Goal: Information Seeking & Learning: Compare options

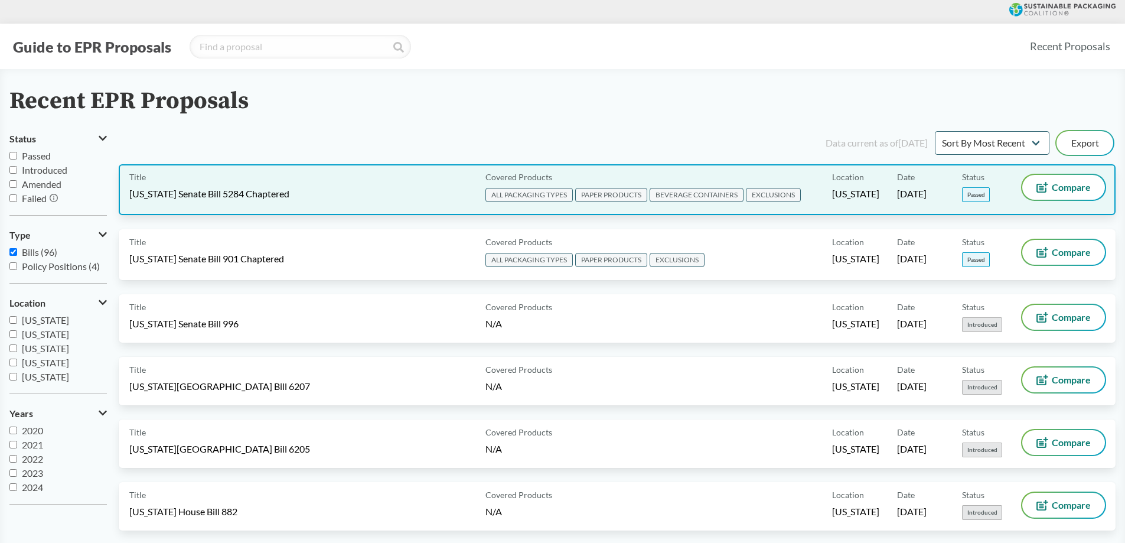
click at [616, 194] on span "PAPER PRODUCTS" at bounding box center [611, 195] width 72 height 14
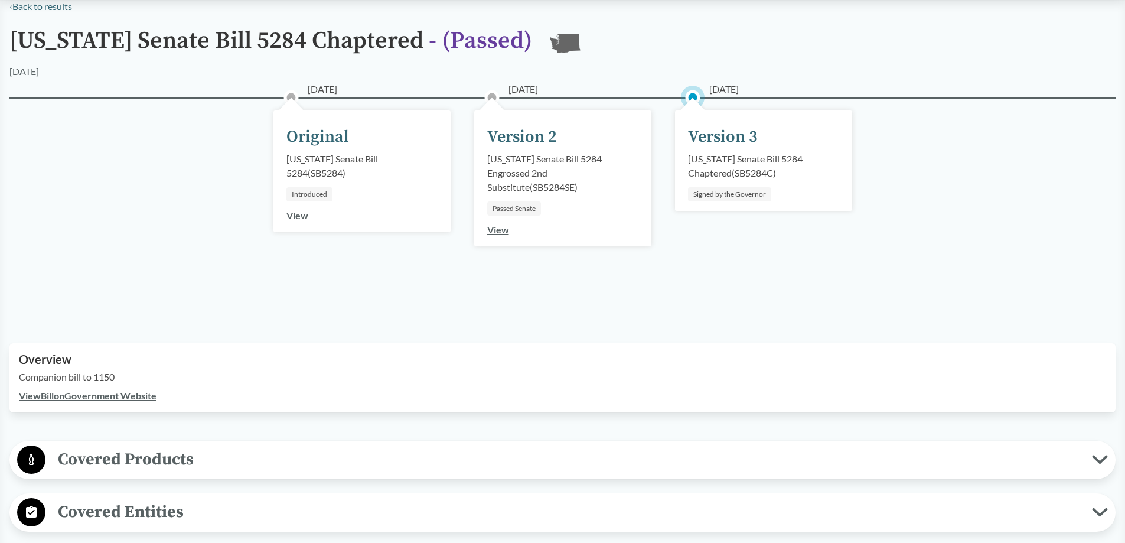
scroll to position [177, 0]
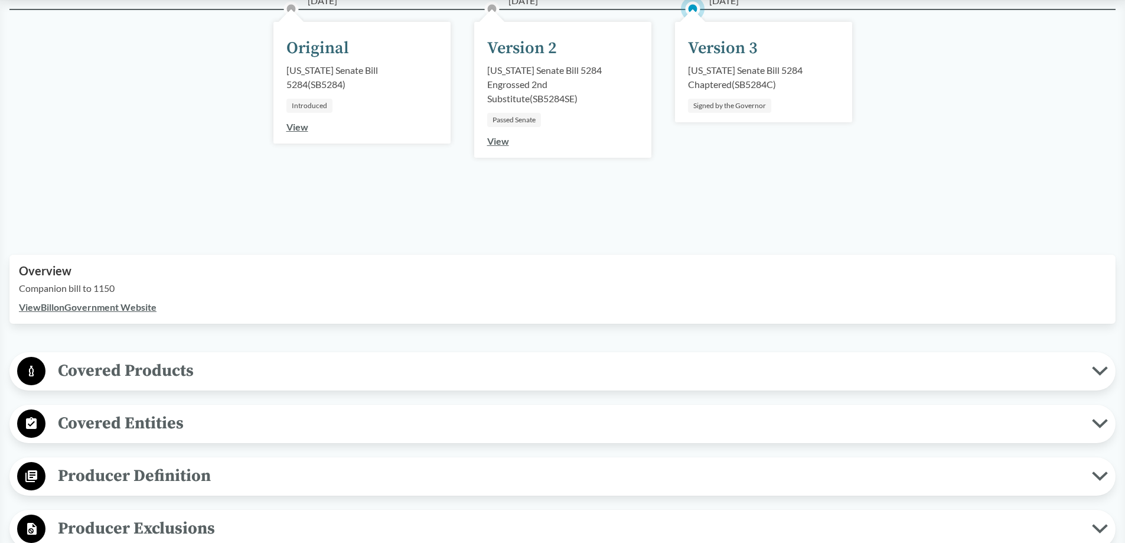
click at [1099, 368] on icon at bounding box center [1100, 370] width 16 height 9
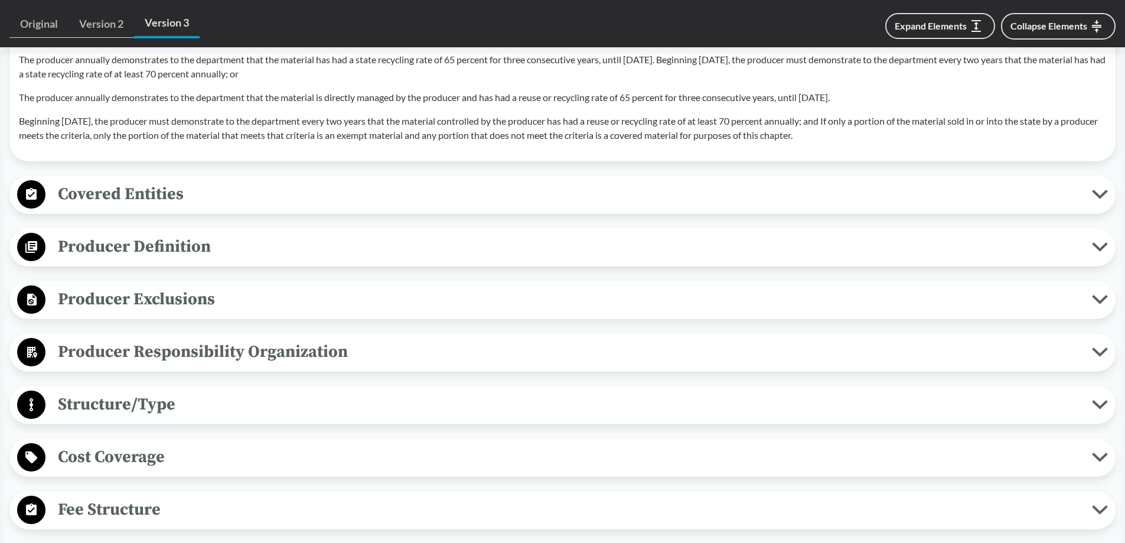
scroll to position [1358, 0]
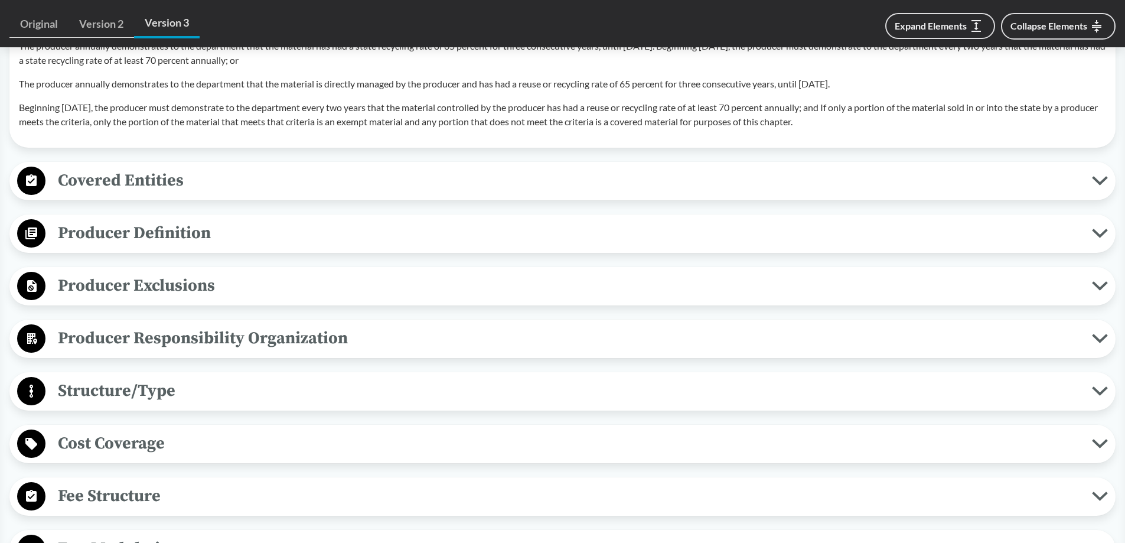
click at [847, 228] on span "Producer Definition" at bounding box center [568, 233] width 1046 height 27
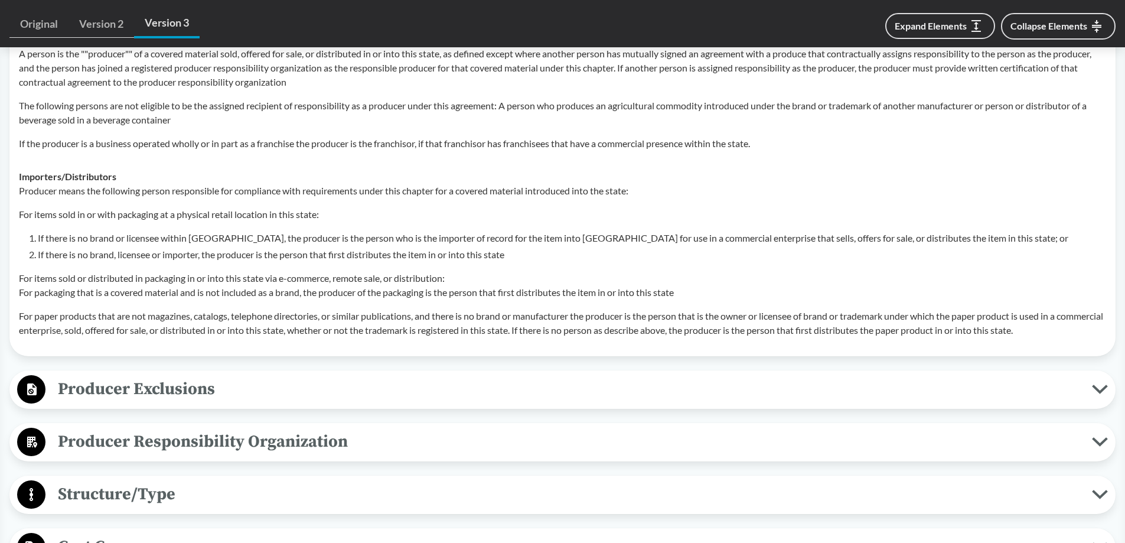
scroll to position [1890, 0]
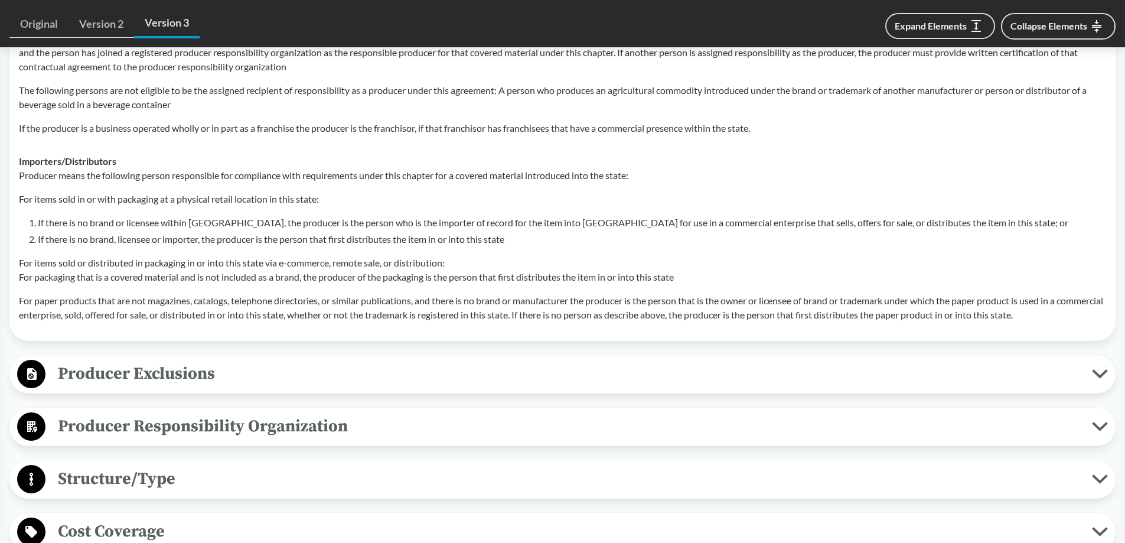
click at [229, 381] on span "Producer Exclusions" at bounding box center [568, 373] width 1046 height 27
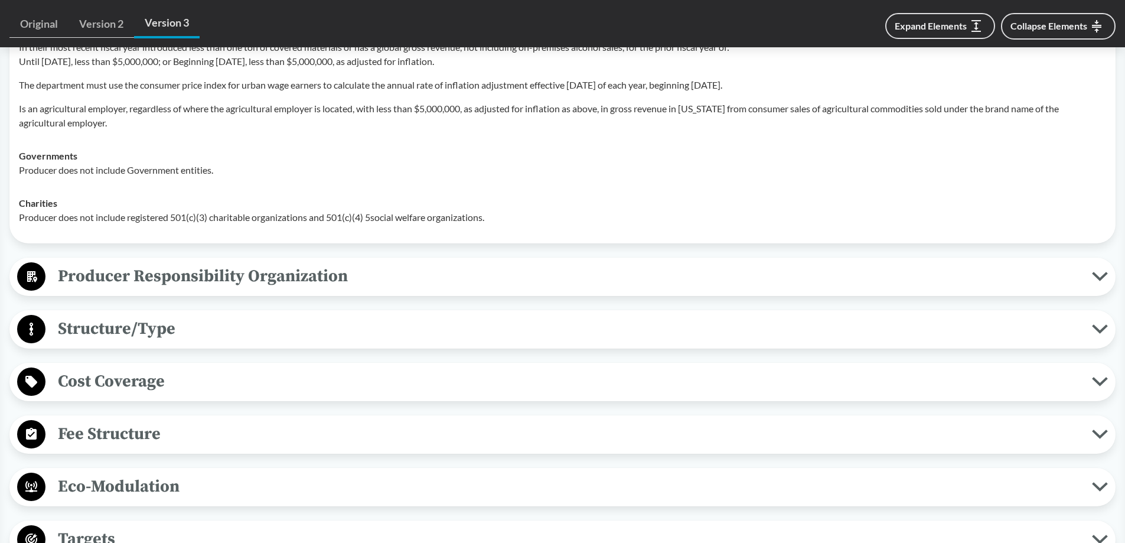
scroll to position [2303, 0]
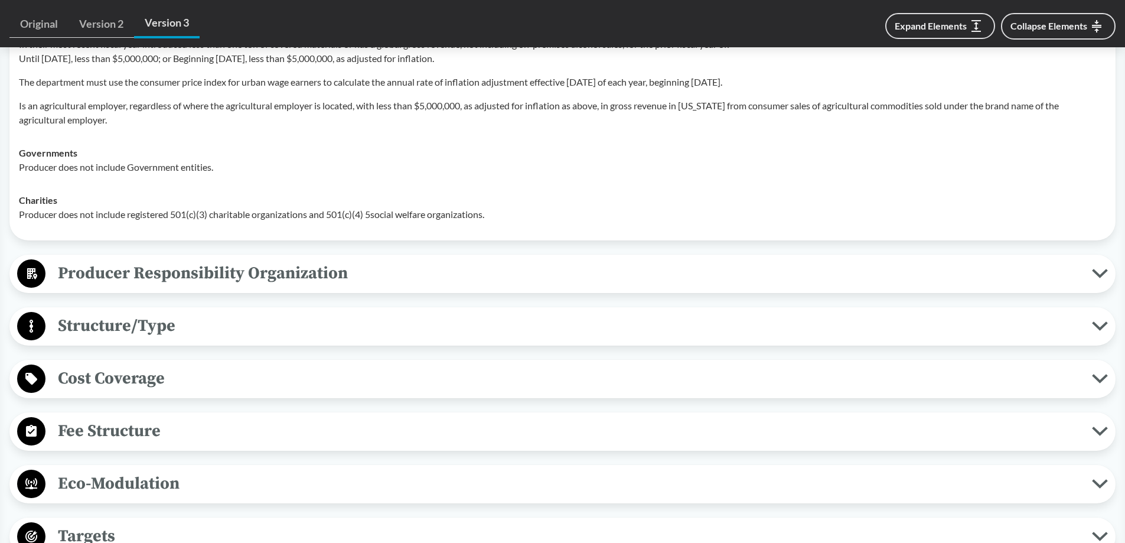
click at [185, 436] on span "Fee Structure" at bounding box center [568, 430] width 1046 height 27
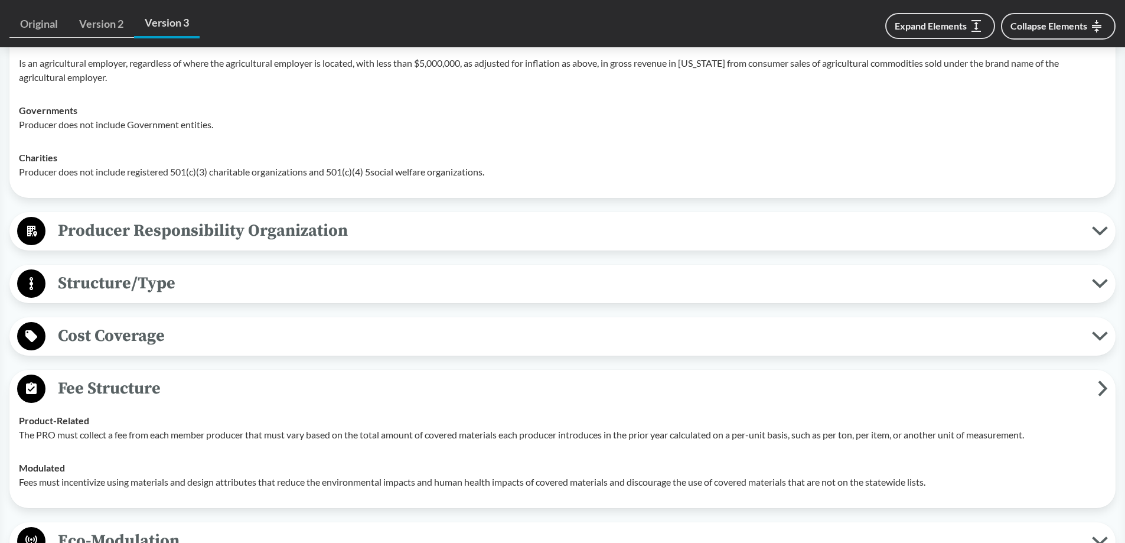
scroll to position [2421, 0]
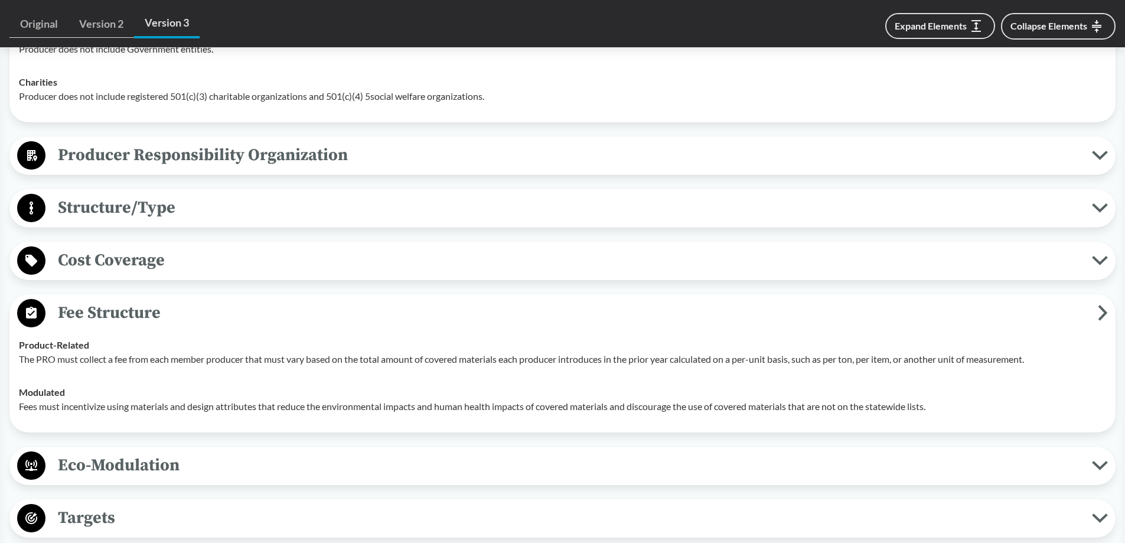
click at [164, 264] on span "Cost Coverage" at bounding box center [568, 260] width 1046 height 27
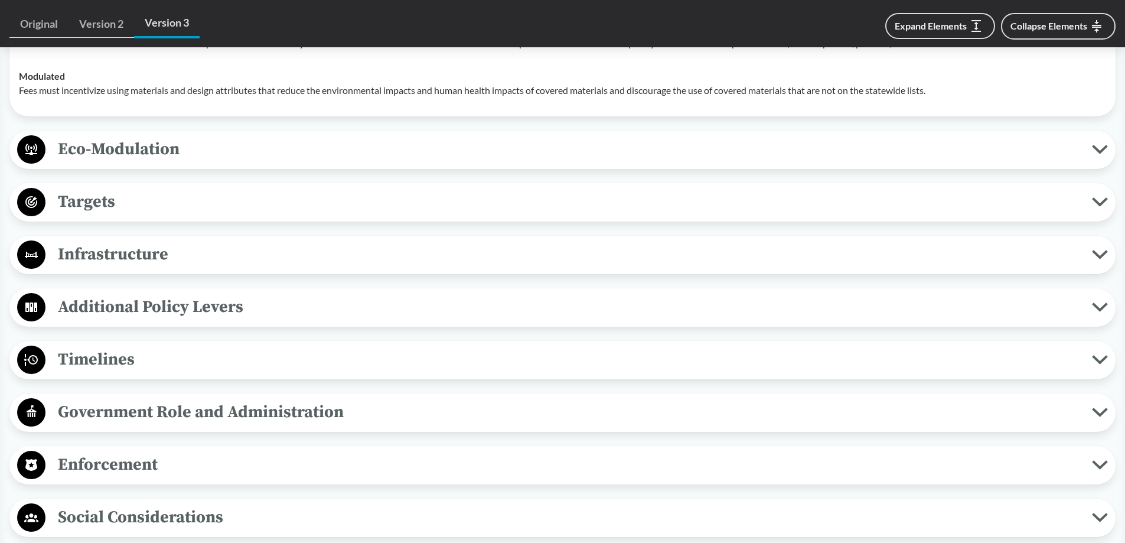
scroll to position [2952, 0]
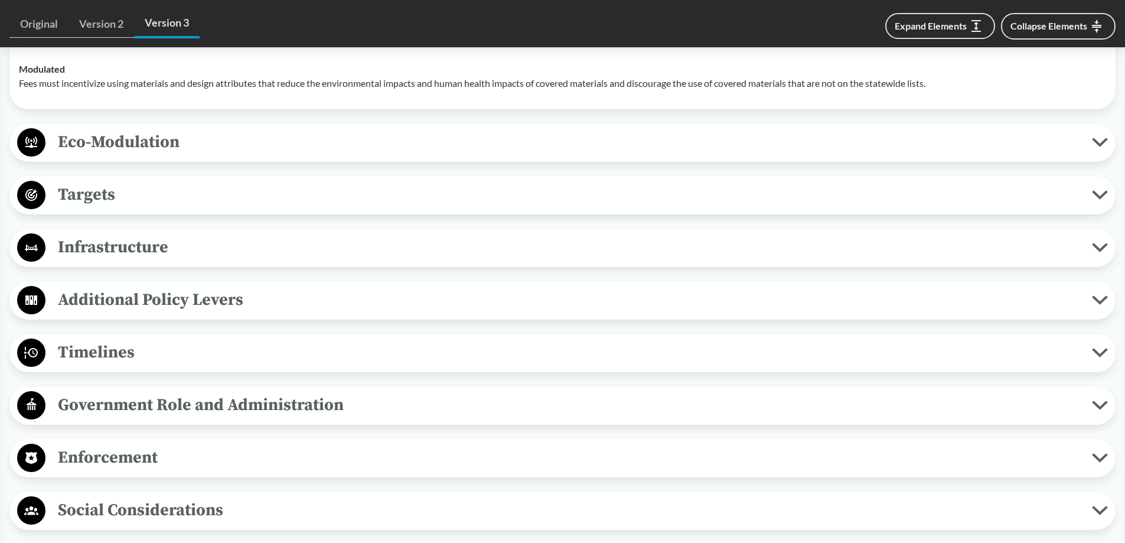
click at [230, 345] on span "Timelines" at bounding box center [568, 352] width 1046 height 27
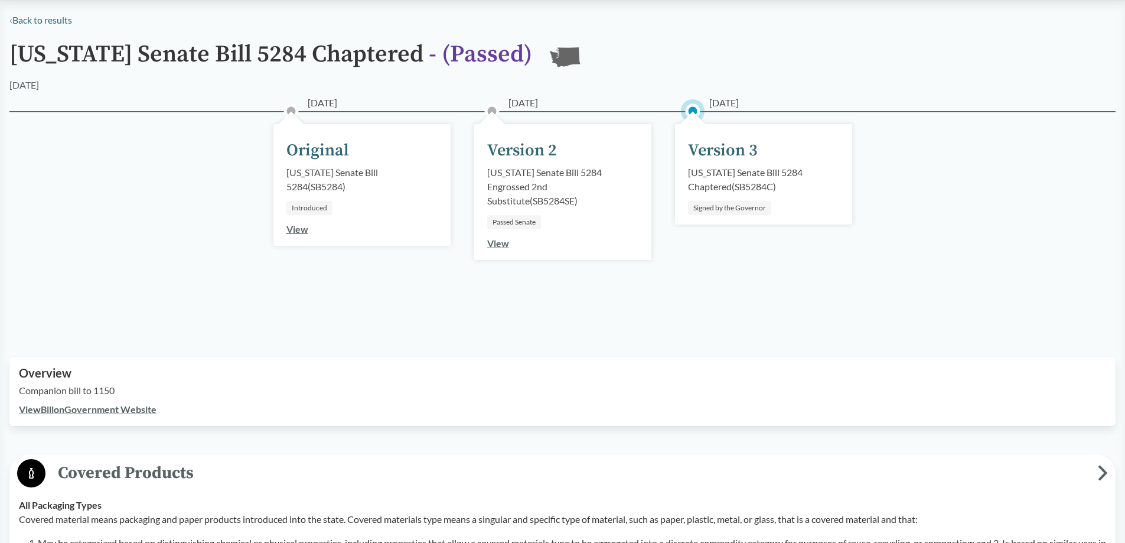
scroll to position [0, 0]
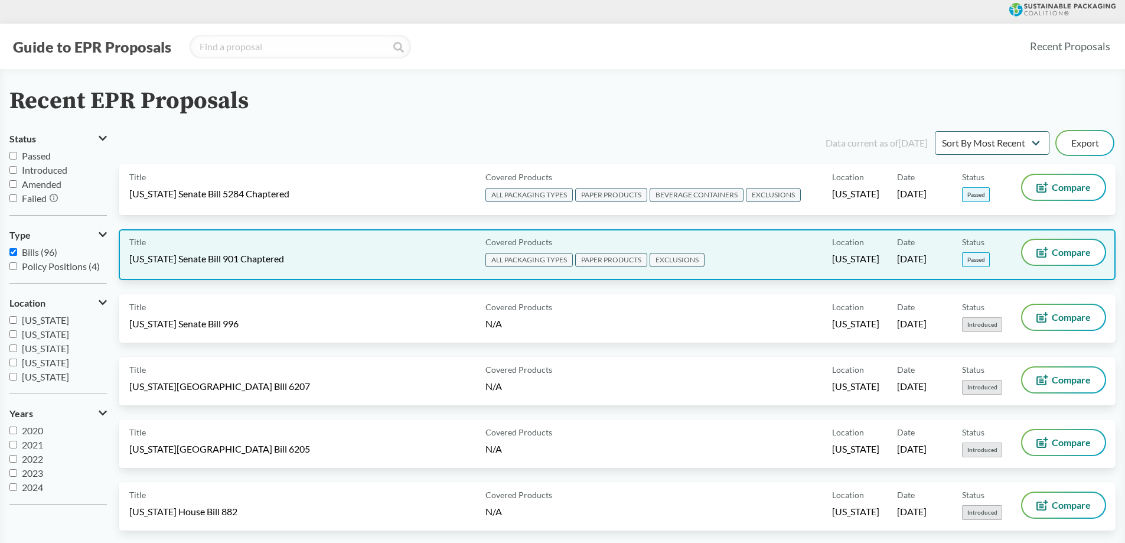
click at [625, 259] on span "PAPER PRODUCTS" at bounding box center [611, 260] width 72 height 14
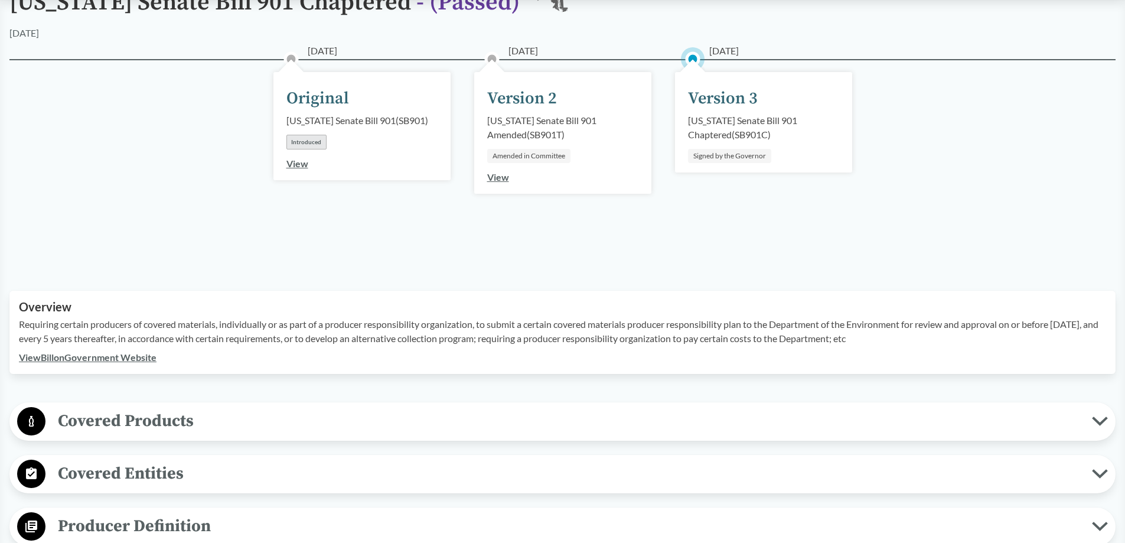
scroll to position [177, 0]
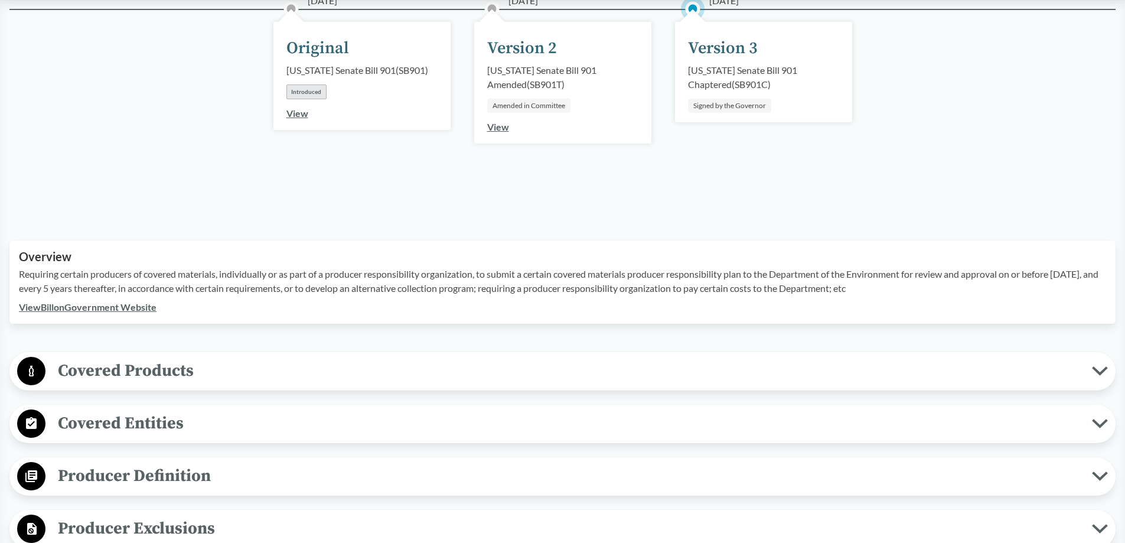
click at [281, 367] on span "Covered Products" at bounding box center [568, 370] width 1046 height 27
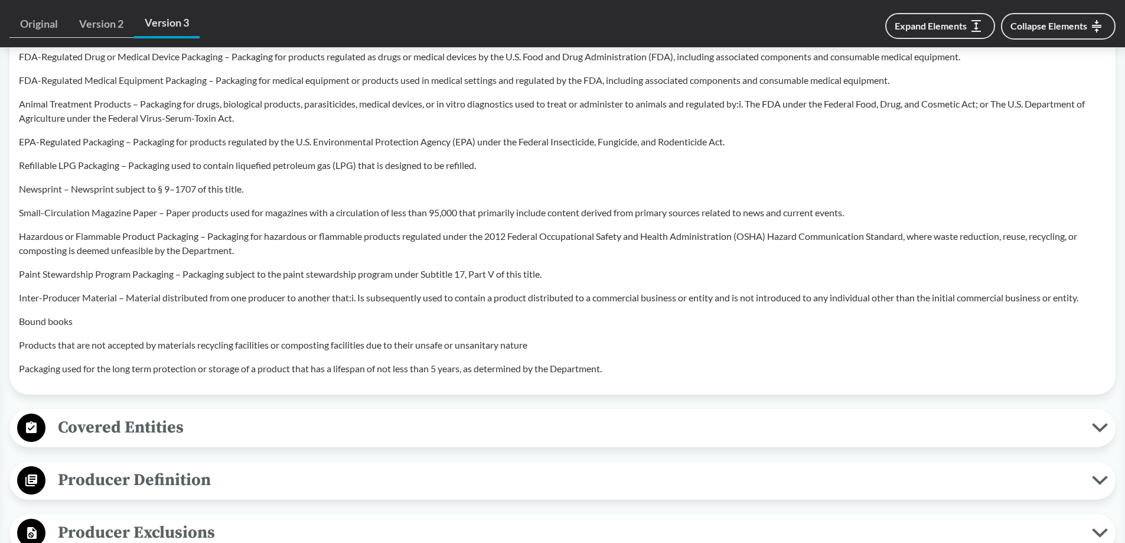
scroll to position [945, 0]
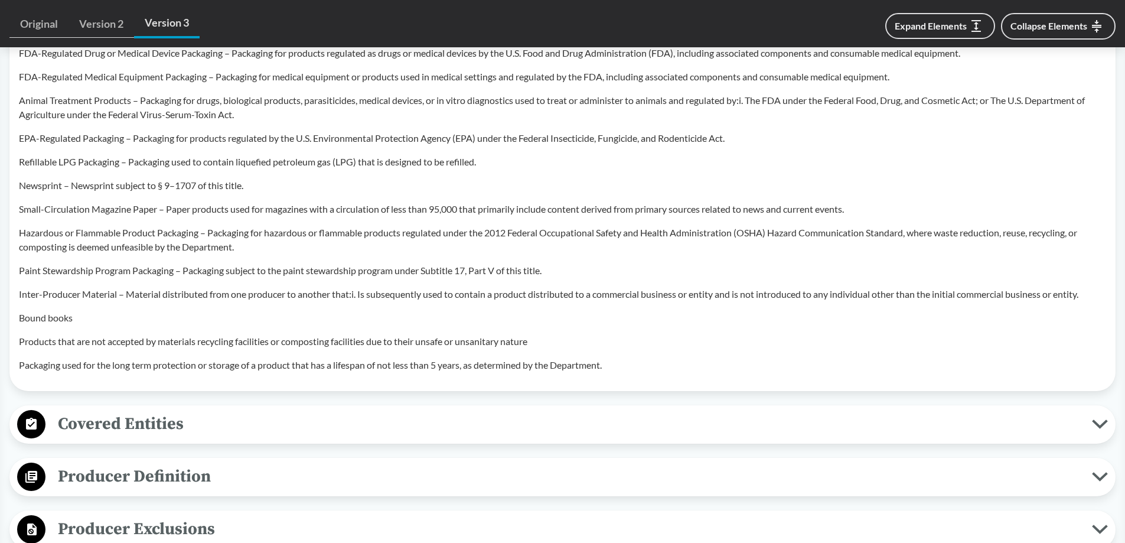
click at [206, 463] on span "Producer Definition" at bounding box center [568, 476] width 1046 height 27
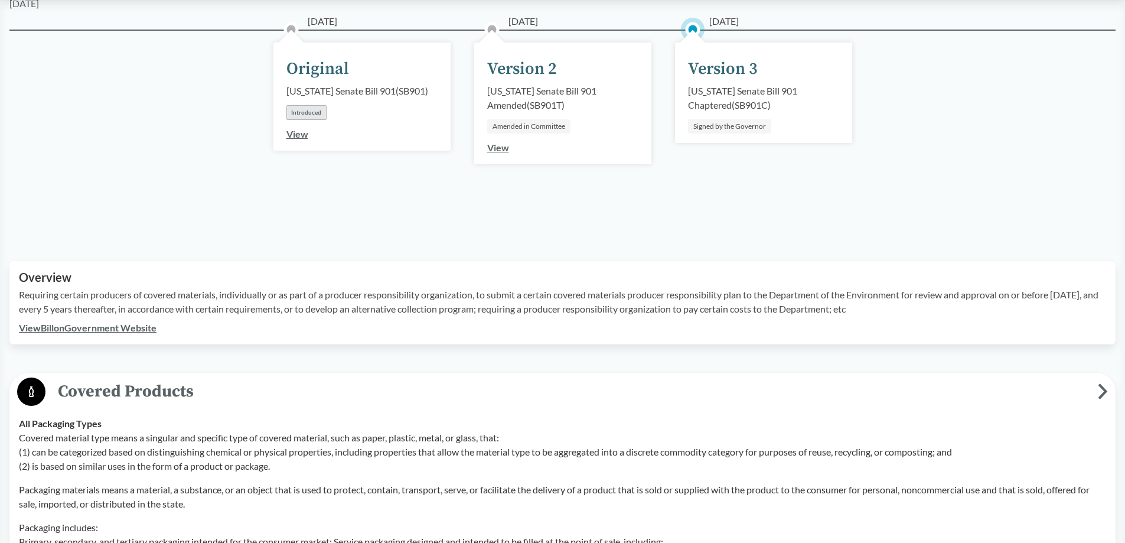
scroll to position [0, 0]
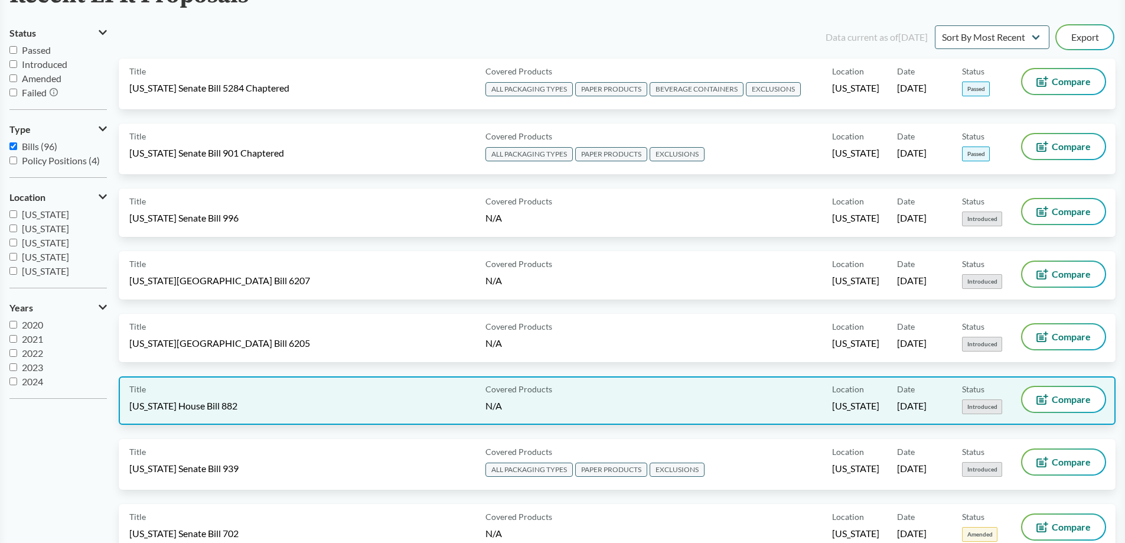
scroll to position [177, 0]
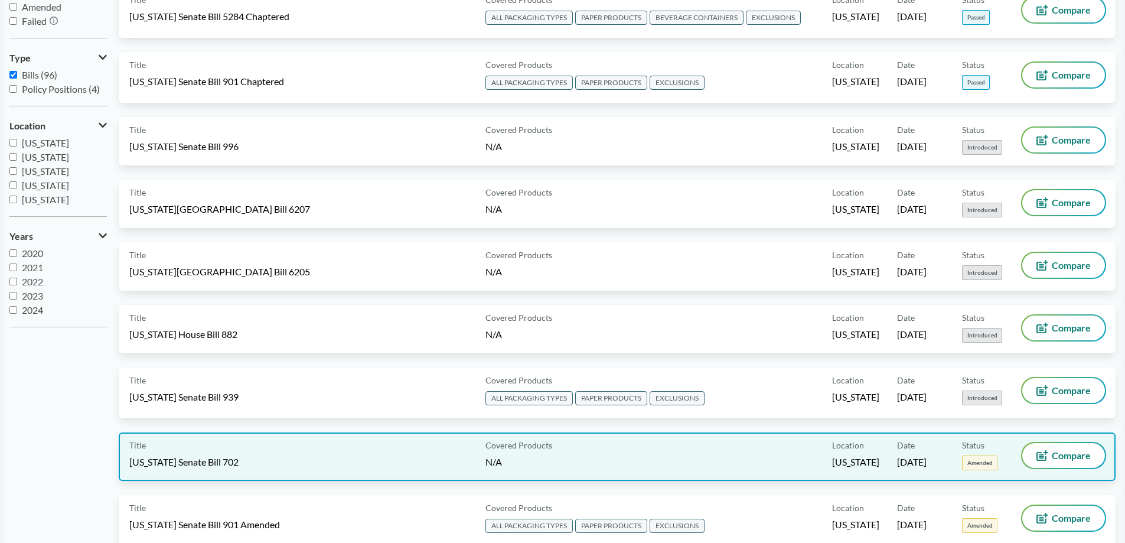
click at [265, 464] on div "Title [US_STATE] Senate Bill 702" at bounding box center [304, 456] width 351 height 27
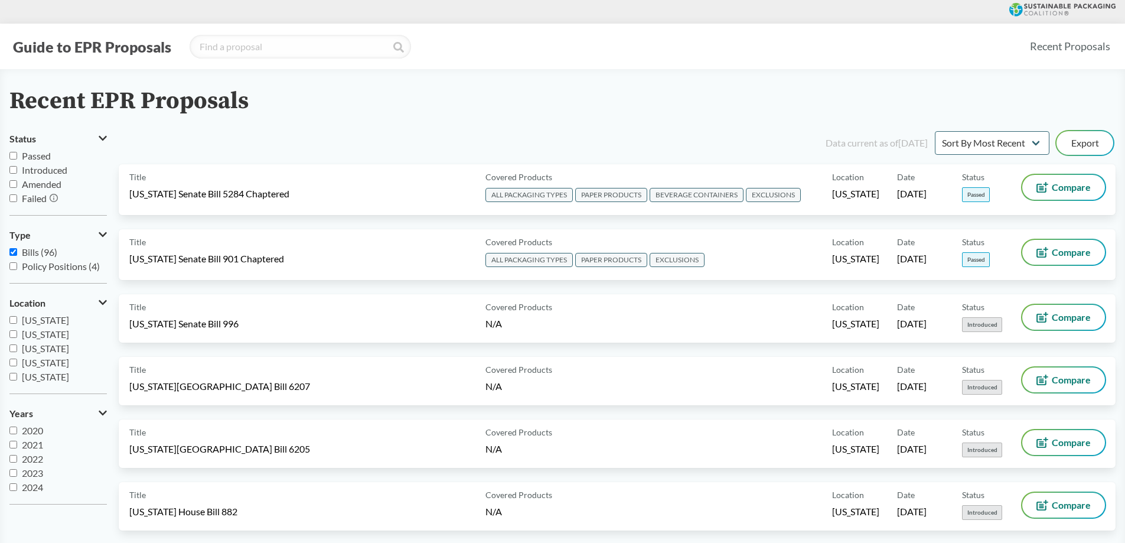
click at [12, 154] on input "Passed" at bounding box center [13, 156] width 8 height 8
checkbox input "true"
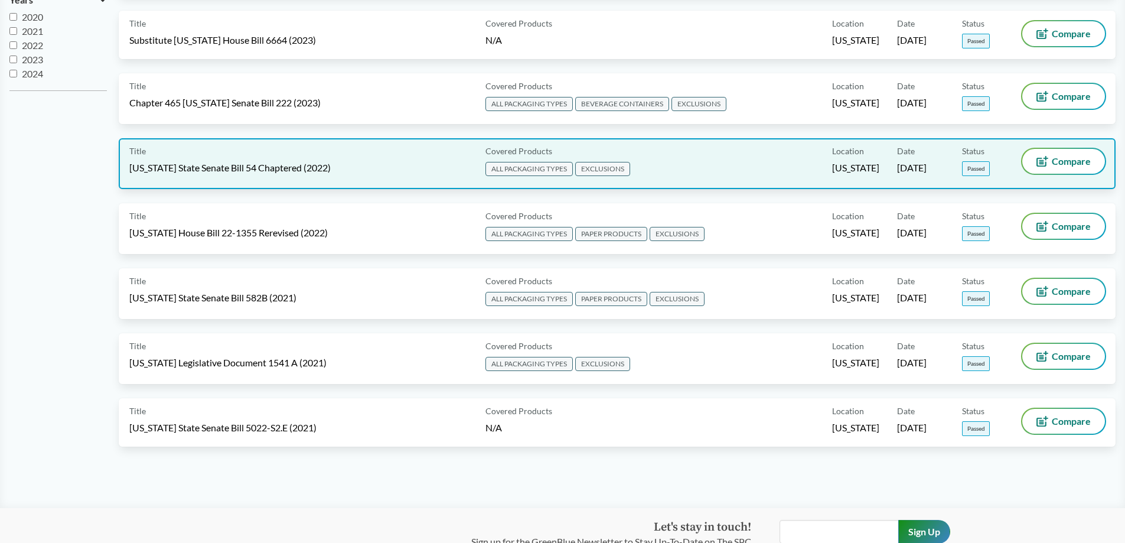
scroll to position [354, 0]
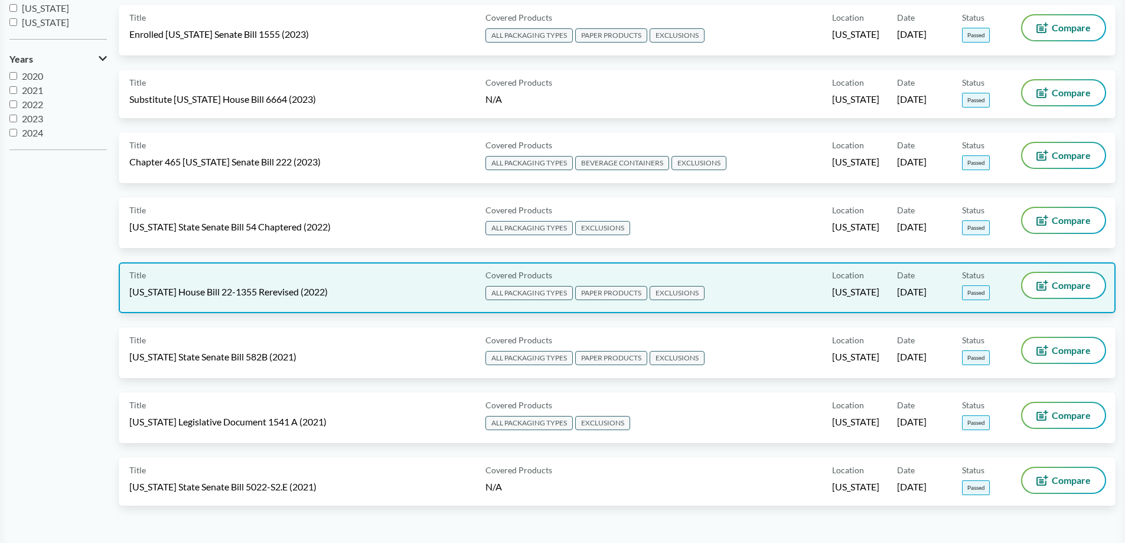
click at [608, 292] on span "PAPER PRODUCTS" at bounding box center [611, 293] width 72 height 14
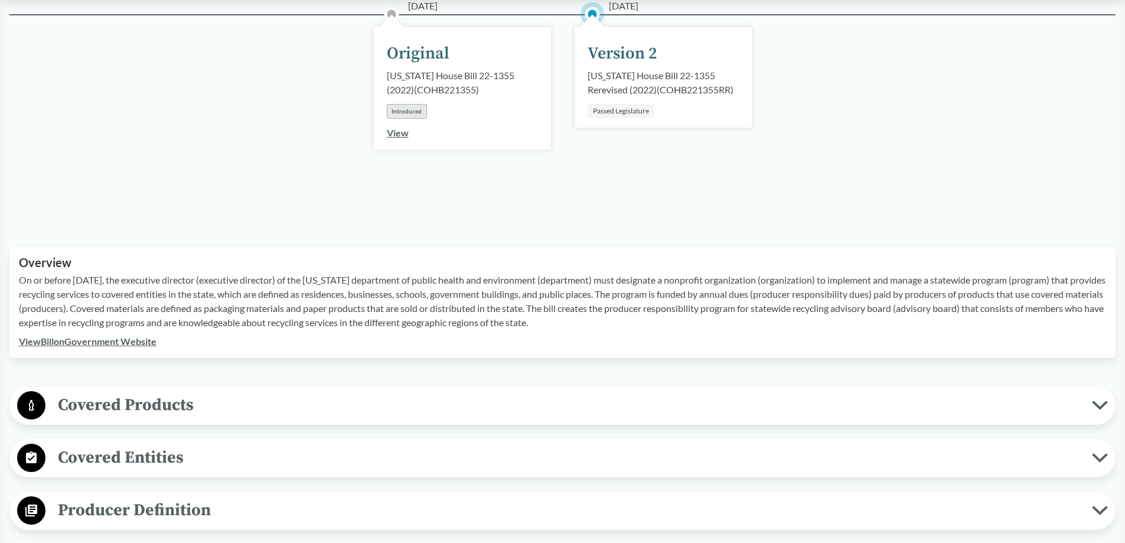
scroll to position [354, 0]
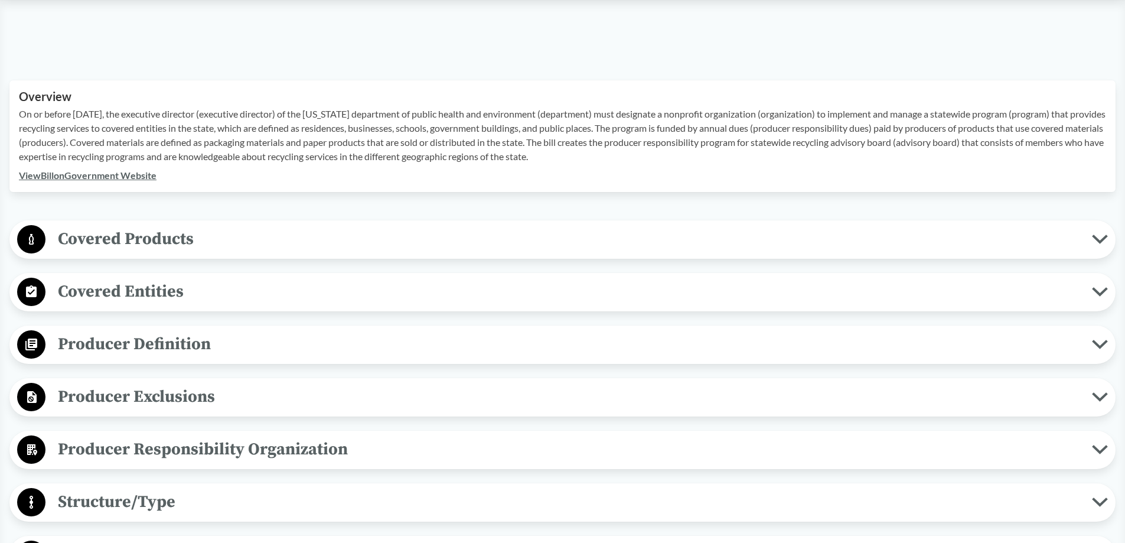
click at [87, 237] on span "Covered Products" at bounding box center [568, 239] width 1046 height 27
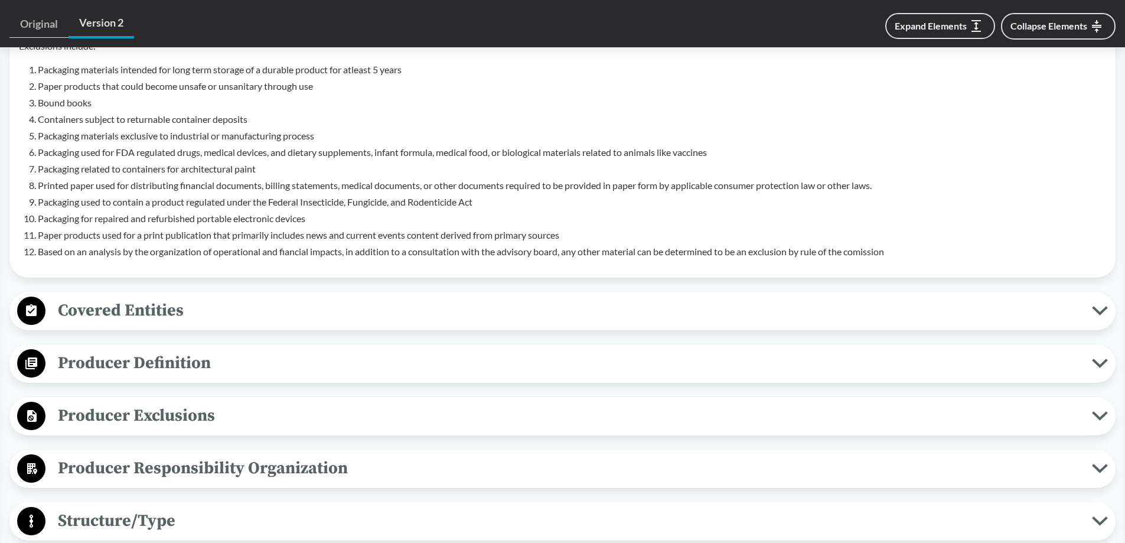
scroll to position [709, 0]
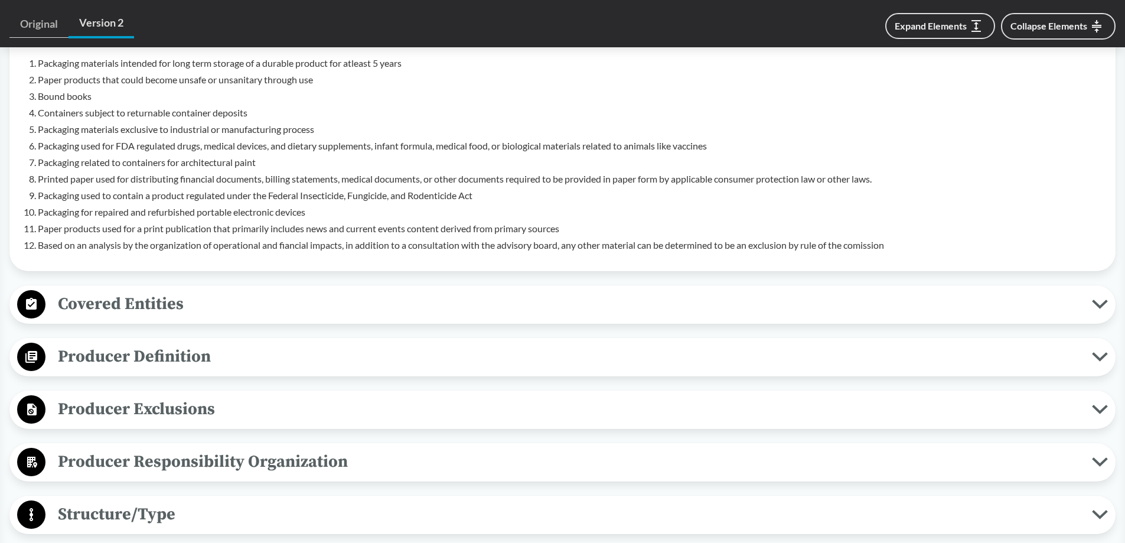
click at [276, 354] on span "Producer Definition" at bounding box center [568, 356] width 1046 height 27
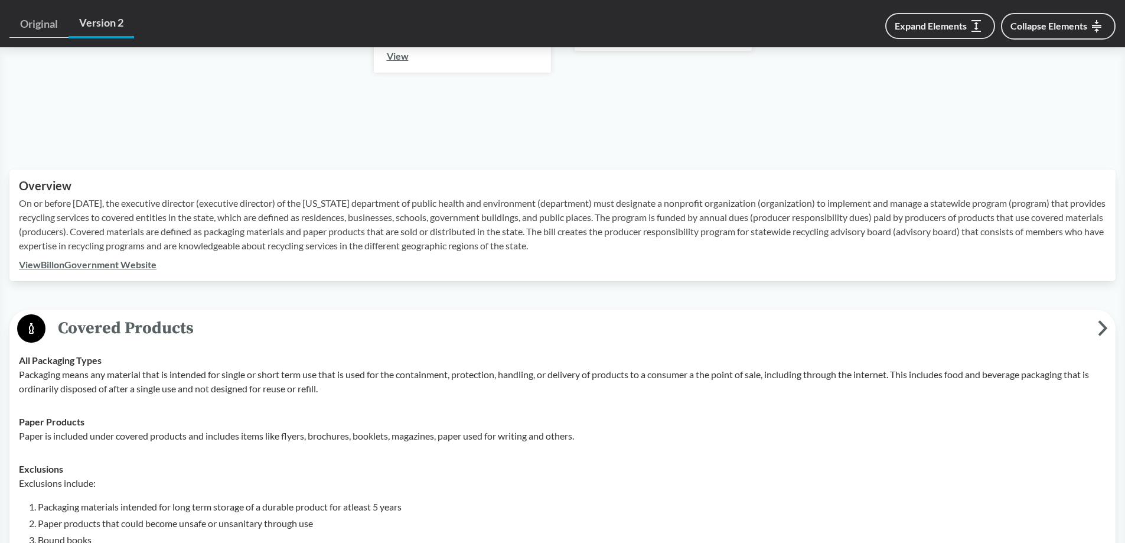
scroll to position [0, 0]
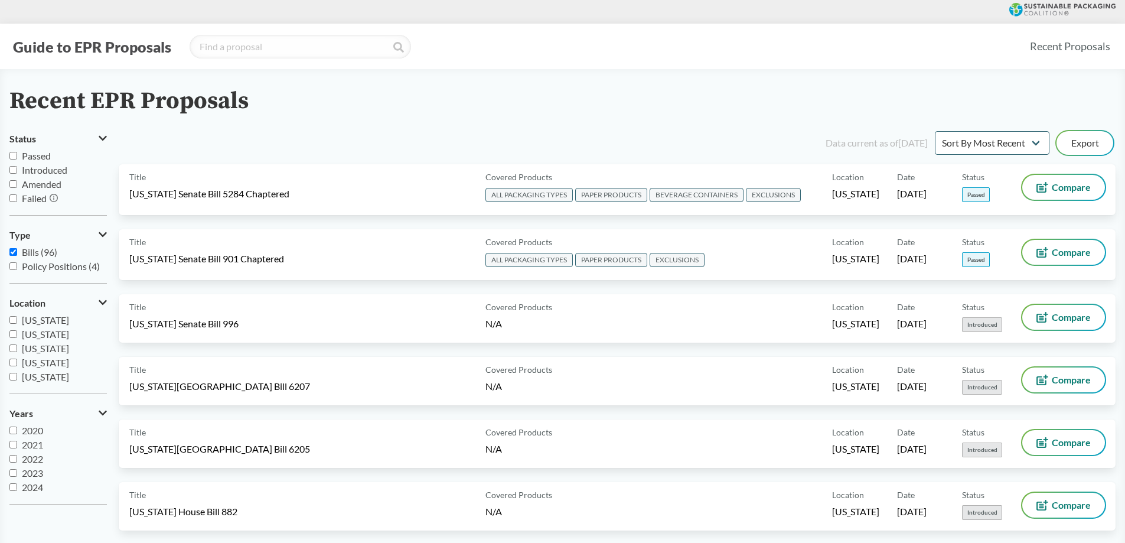
click at [12, 267] on input "Policy Positions (4)" at bounding box center [13, 266] width 8 height 8
checkbox input "true"
click at [16, 250] on input "Bills (96)" at bounding box center [13, 252] width 8 height 8
checkbox input "false"
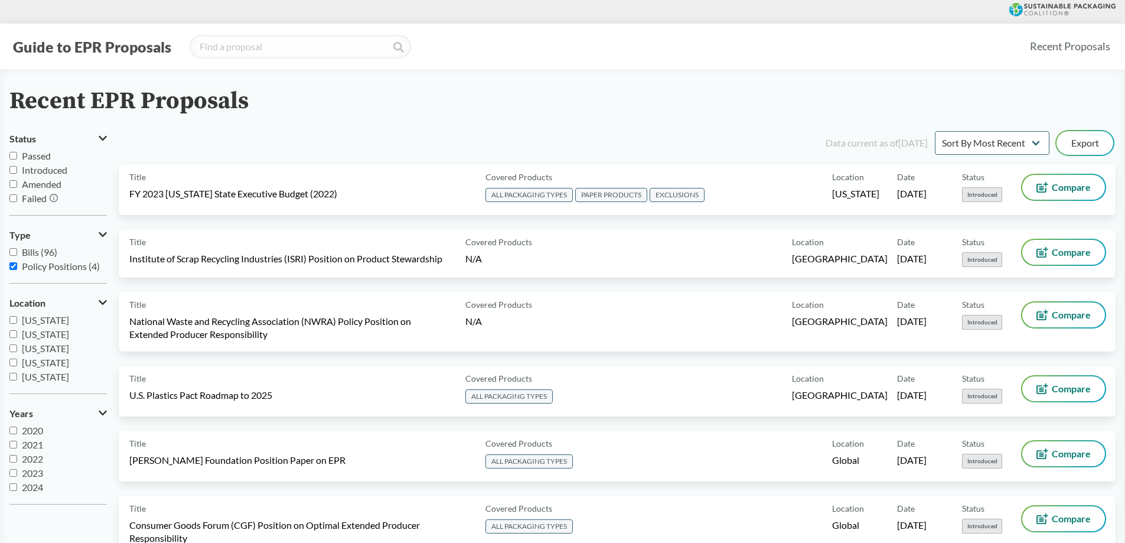
click at [14, 266] on input "Policy Positions (4)" at bounding box center [13, 266] width 8 height 8
checkbox input "false"
click at [12, 251] on input "Bills (96)" at bounding box center [13, 252] width 8 height 8
checkbox input "true"
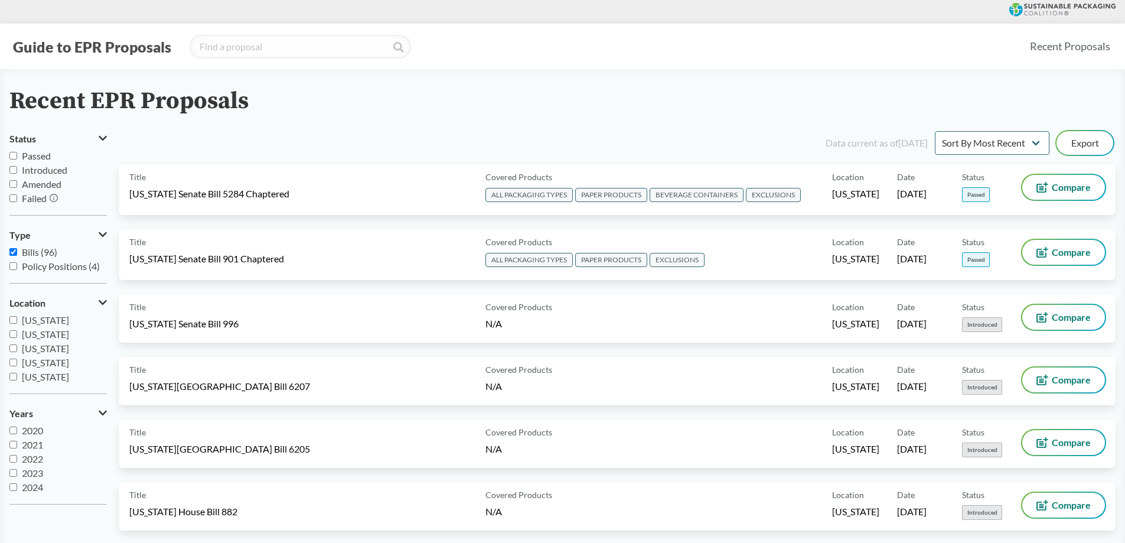
click at [14, 156] on input "Passed" at bounding box center [13, 156] width 8 height 8
checkbox input "true"
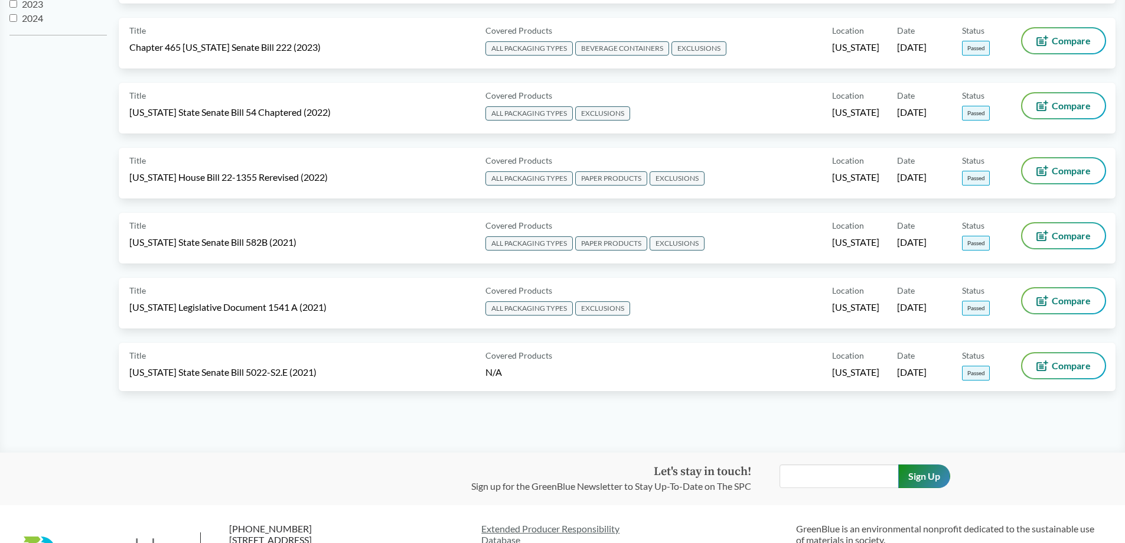
scroll to position [472, 0]
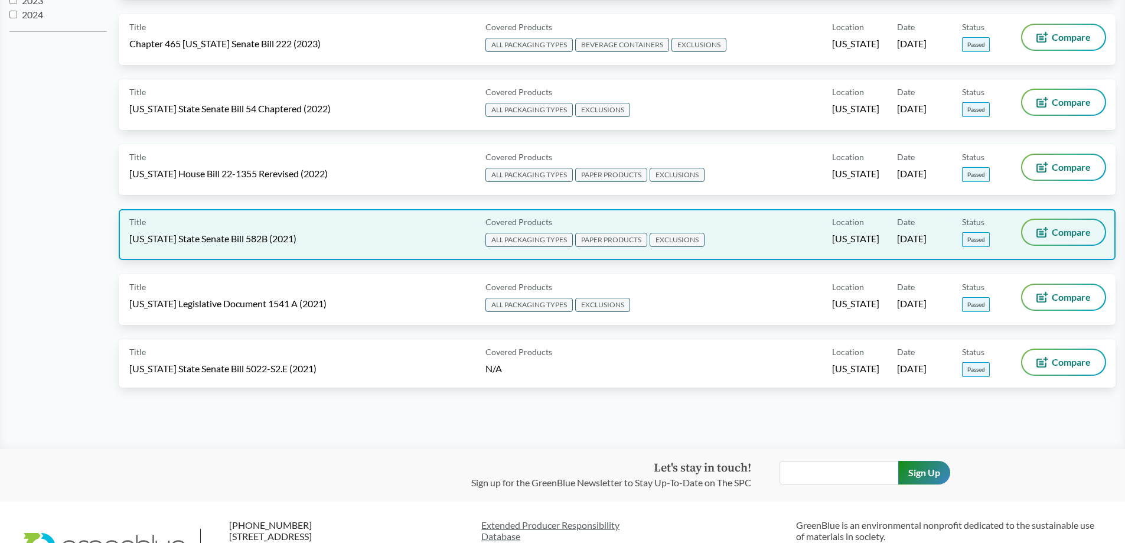
click at [1071, 234] on span "Compare" at bounding box center [1071, 231] width 39 height 9
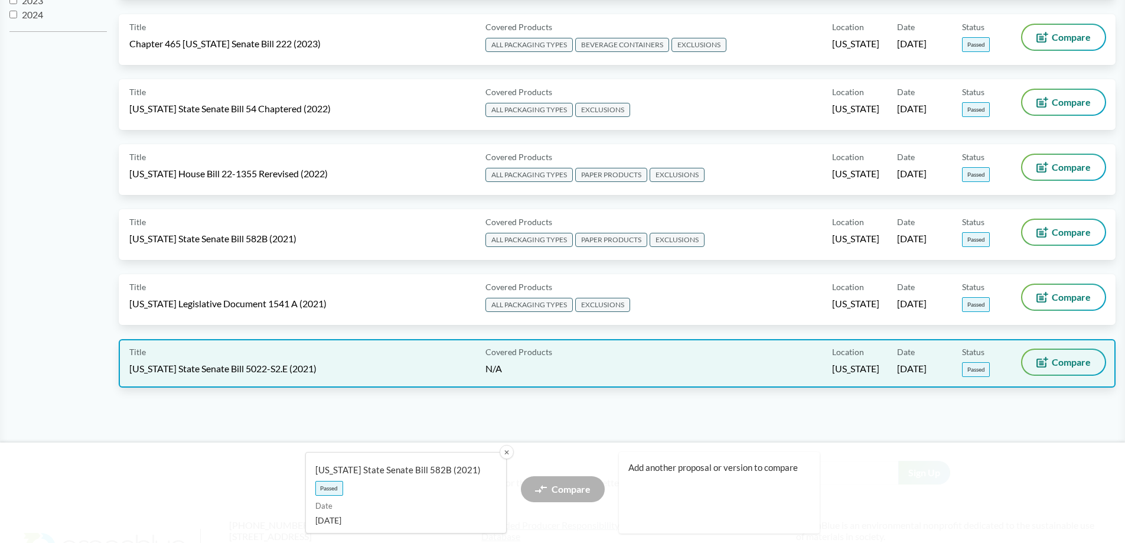
click at [1048, 362] on icon at bounding box center [1042, 362] width 12 height 11
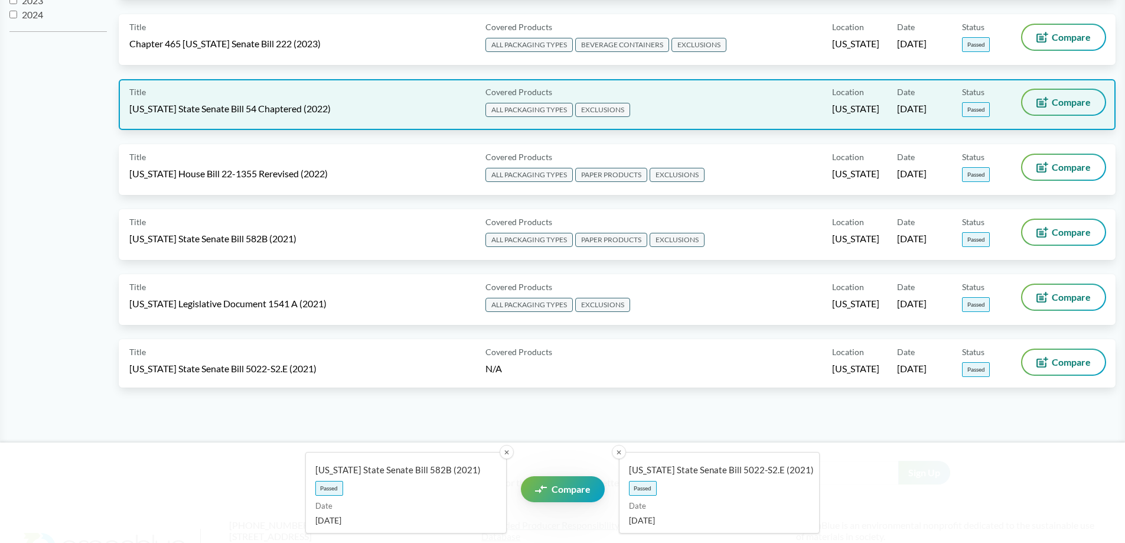
click at [1065, 103] on span "Compare" at bounding box center [1071, 101] width 39 height 9
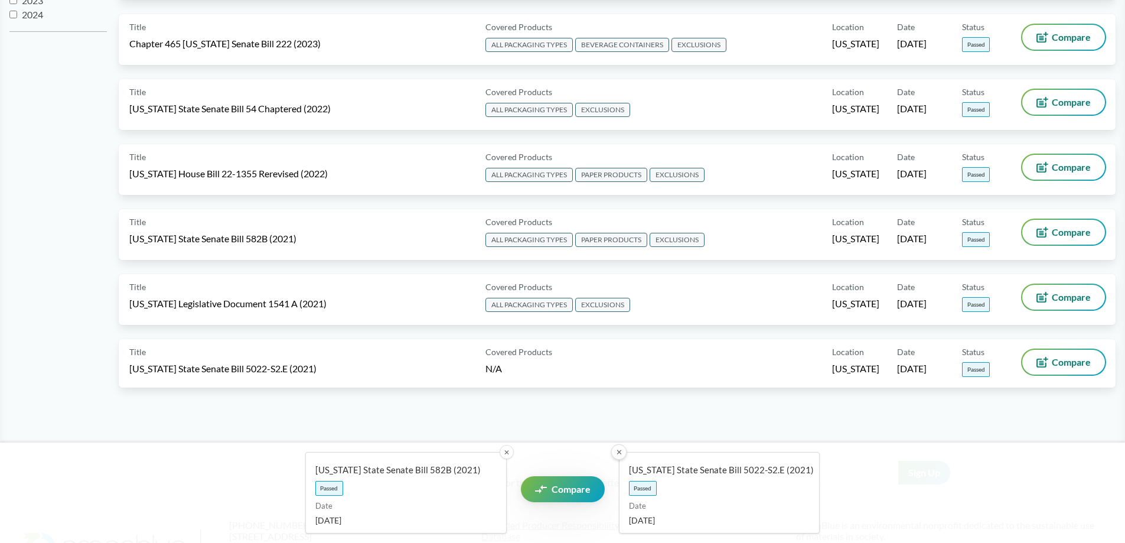
click at [622, 453] on button "✕" at bounding box center [618, 451] width 15 height 15
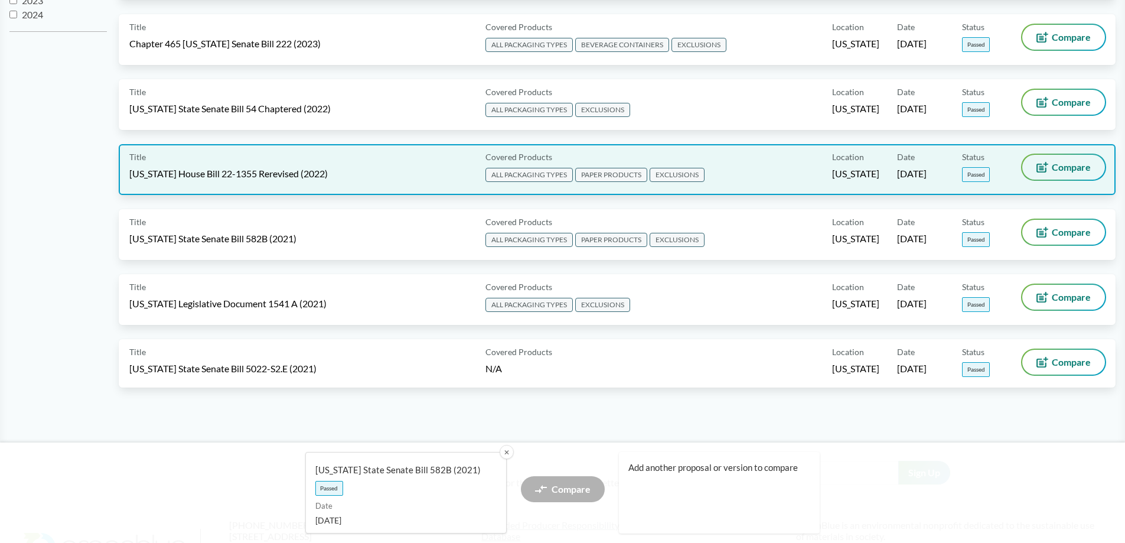
click at [1060, 168] on span "Compare" at bounding box center [1071, 166] width 39 height 9
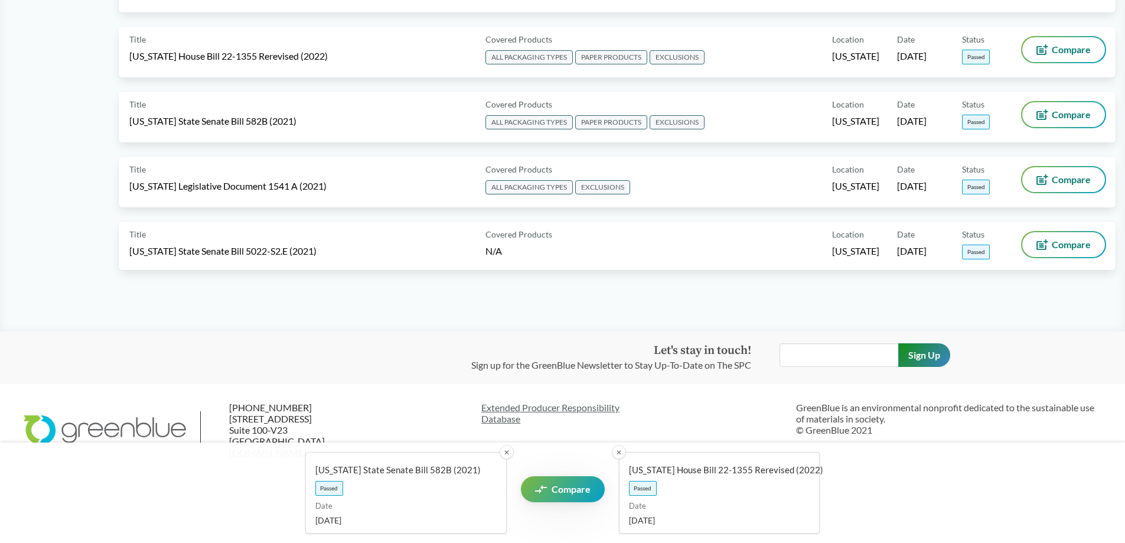
scroll to position [624, 0]
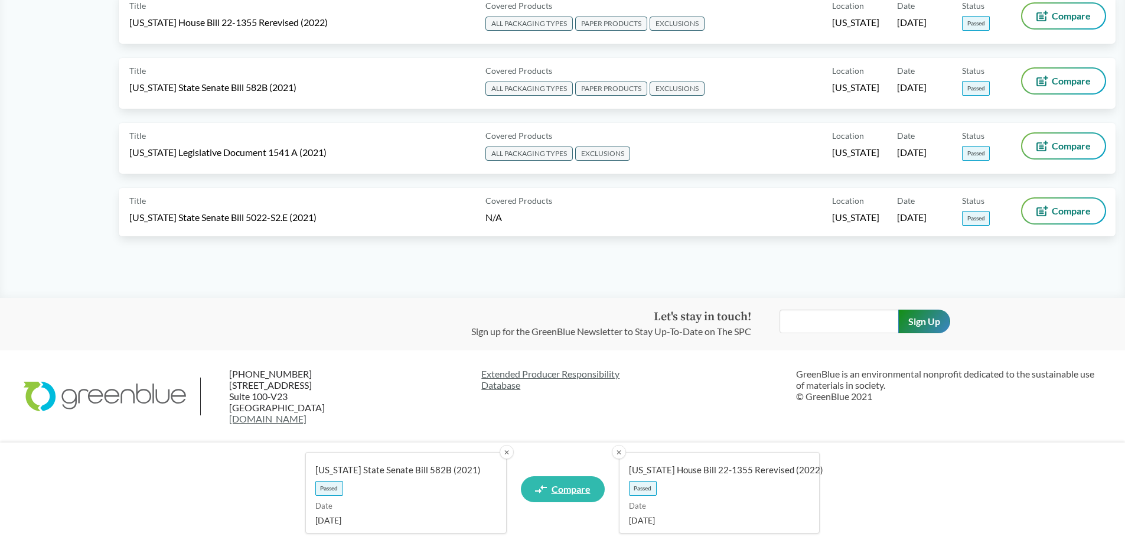
click at [572, 487] on span "Compare" at bounding box center [571, 488] width 39 height 9
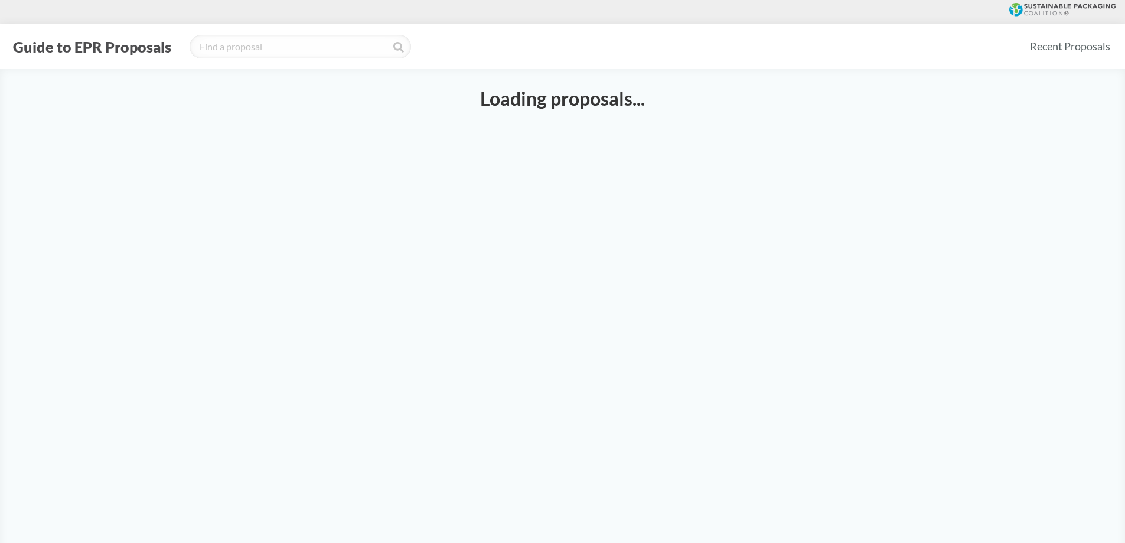
select select "SB582B"
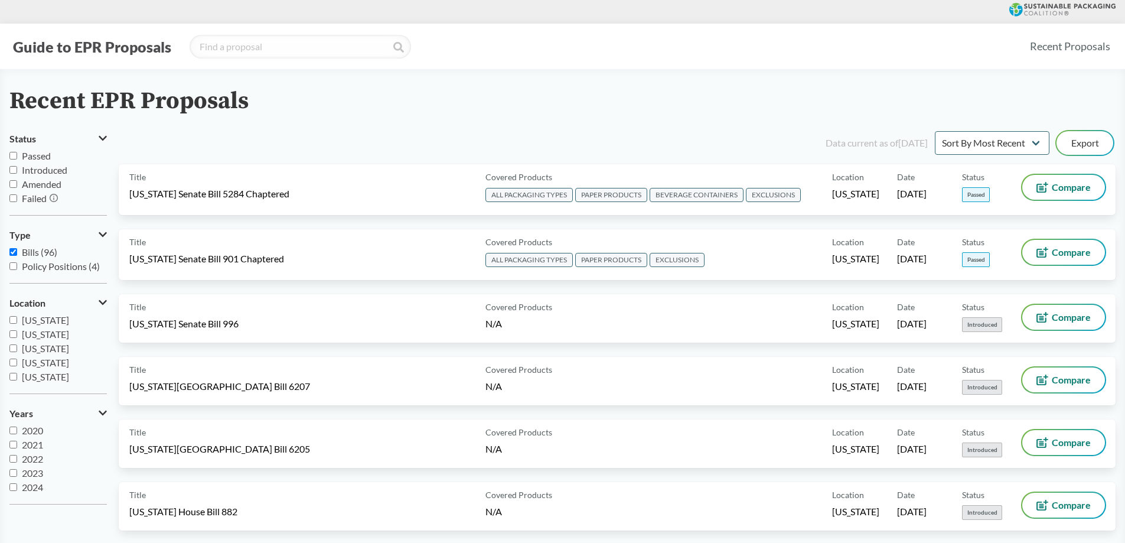
click at [16, 156] on input "Passed" at bounding box center [13, 156] width 8 height 8
checkbox input "true"
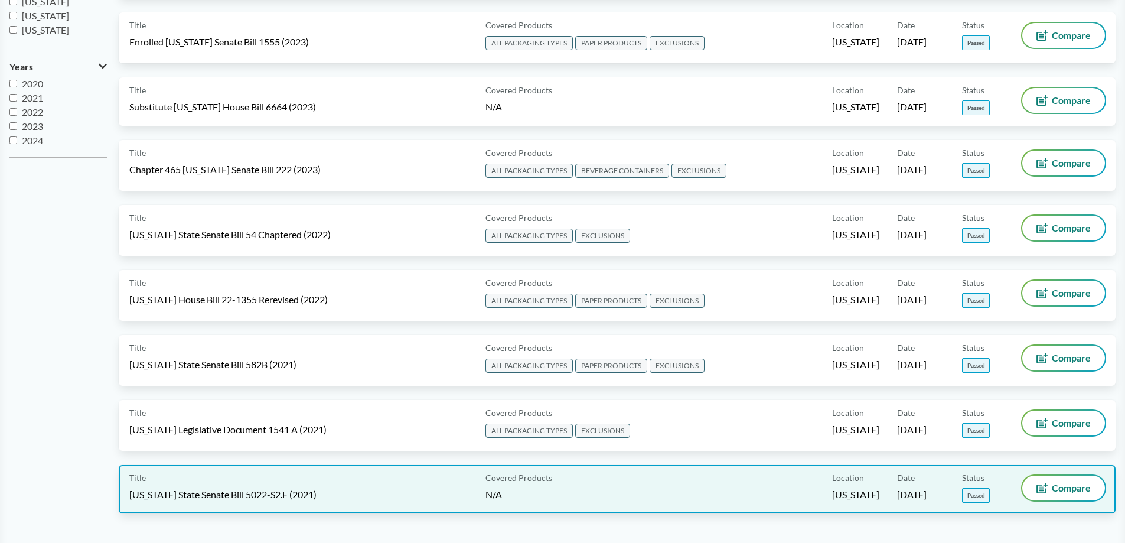
scroll to position [346, 0]
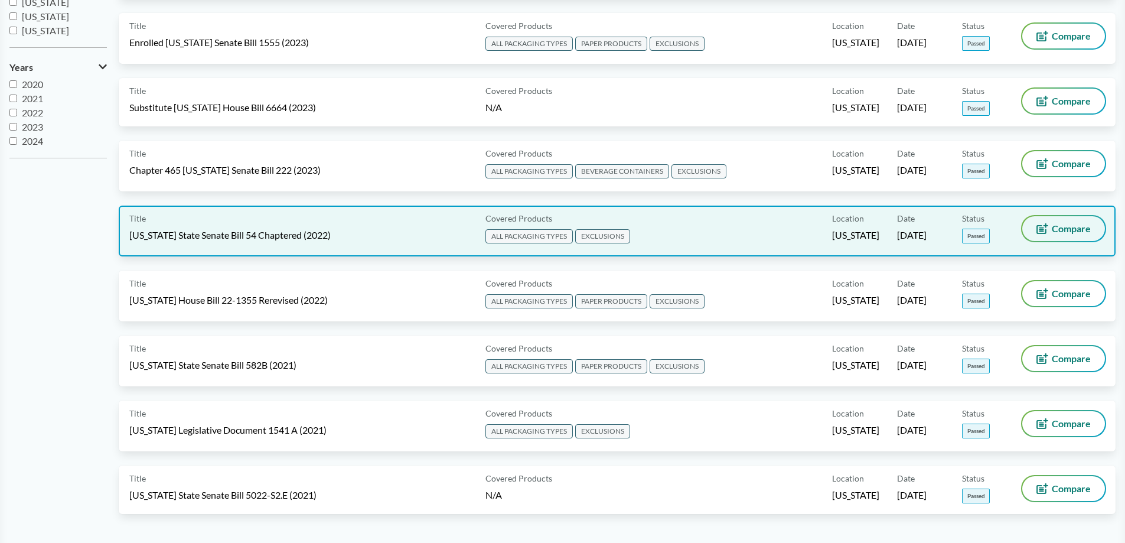
click at [1063, 224] on span "Compare" at bounding box center [1071, 228] width 39 height 9
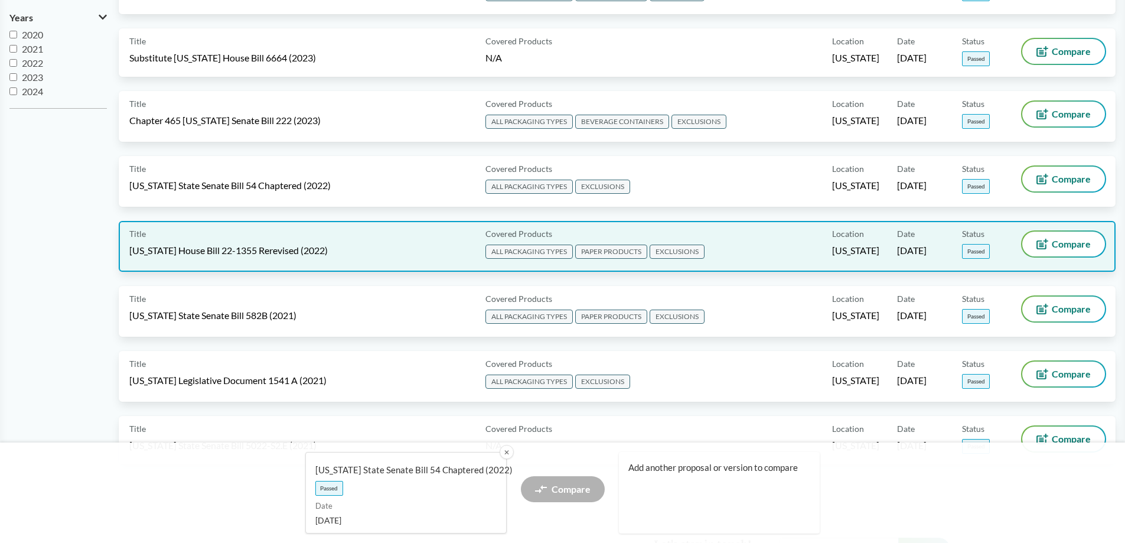
scroll to position [405, 0]
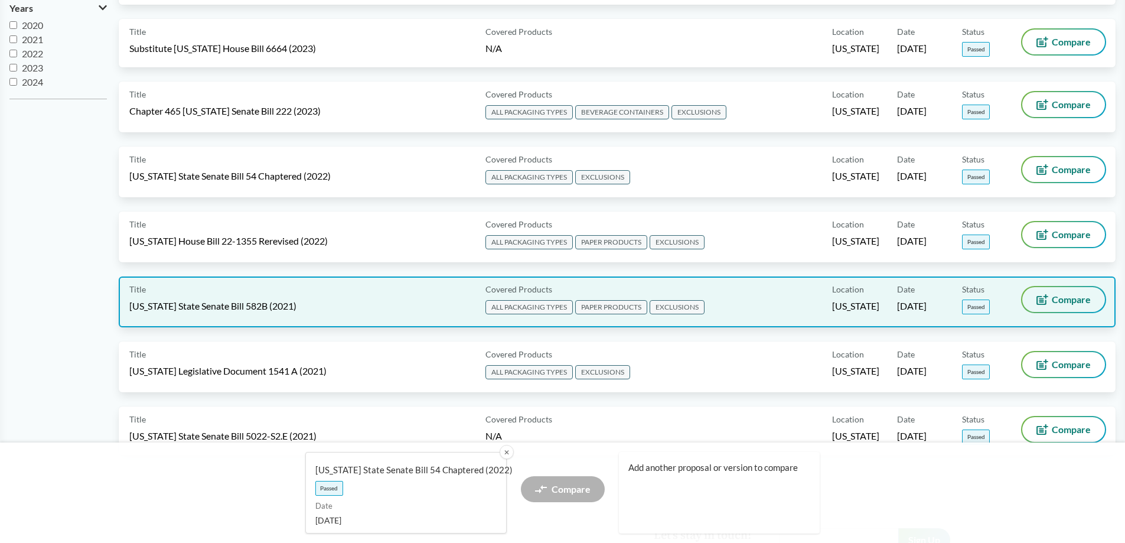
click at [1056, 298] on span "Compare" at bounding box center [1071, 299] width 39 height 9
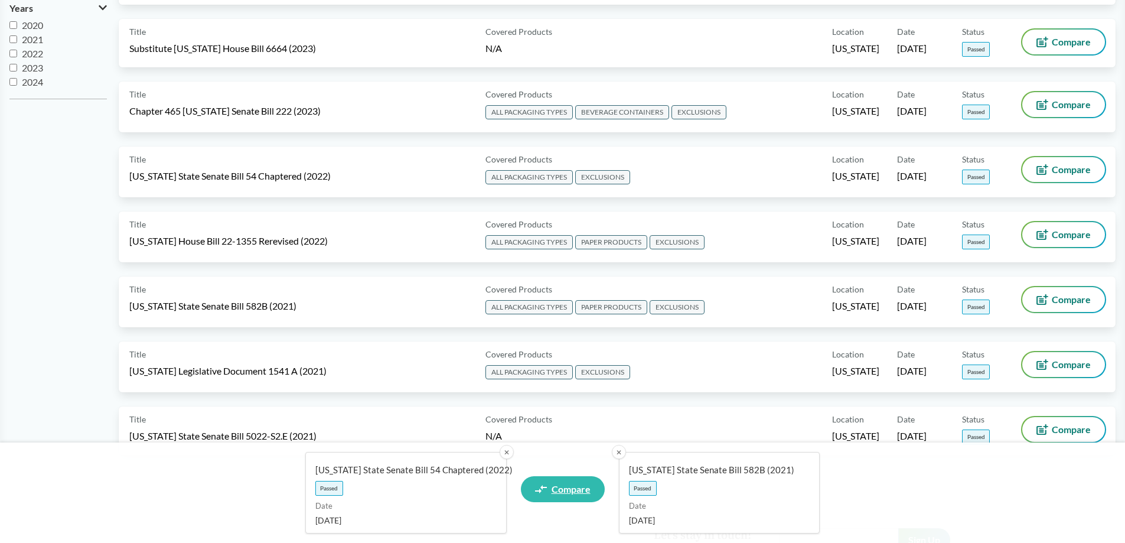
click at [576, 490] on span "Compare" at bounding box center [571, 488] width 39 height 9
select select "SB54CH"
select select "SB582B"
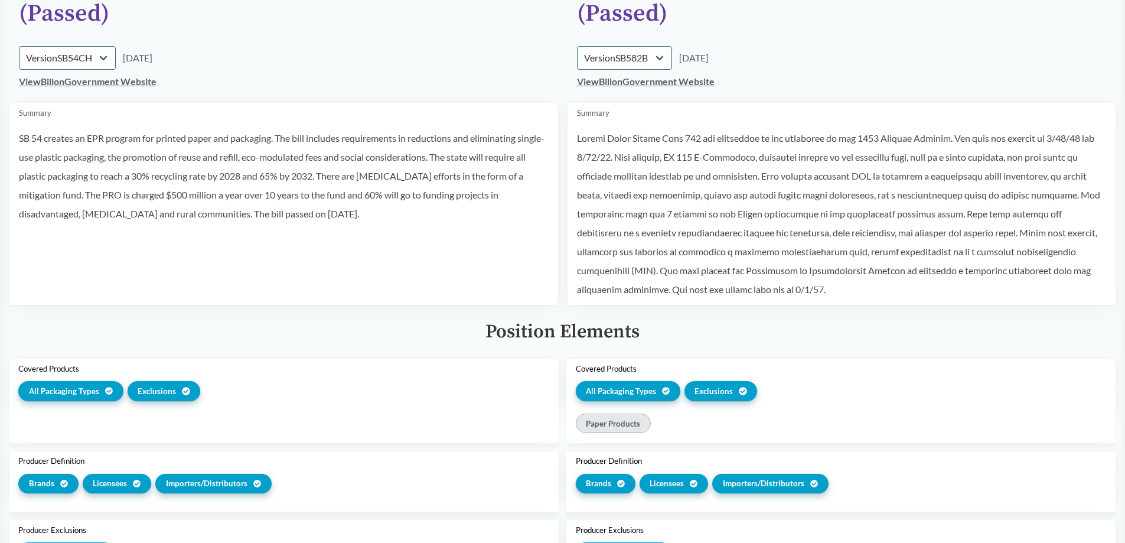
scroll to position [177, 0]
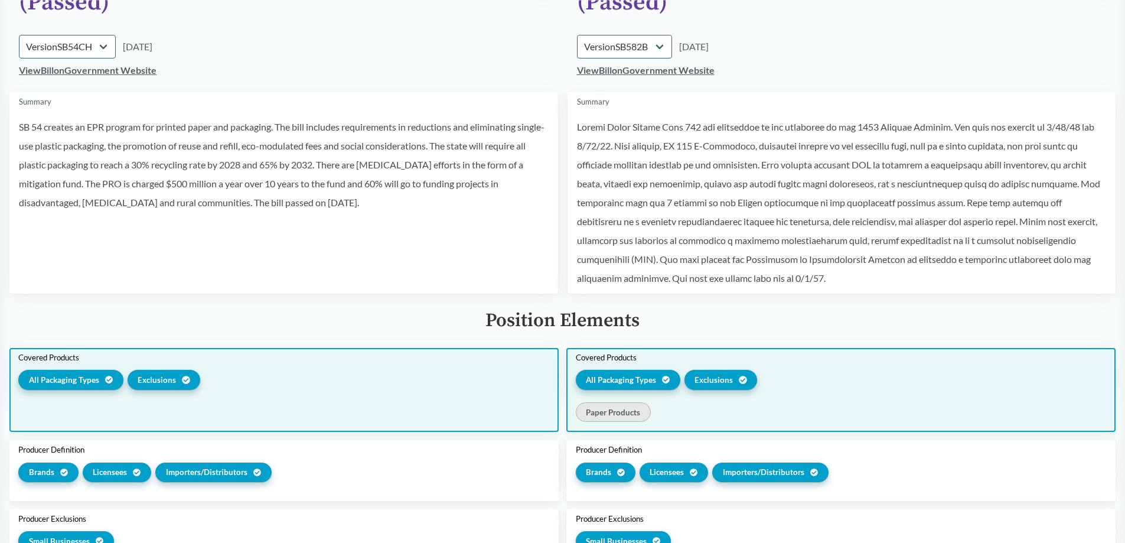
click at [148, 379] on span "Exclusions" at bounding box center [157, 380] width 38 height 12
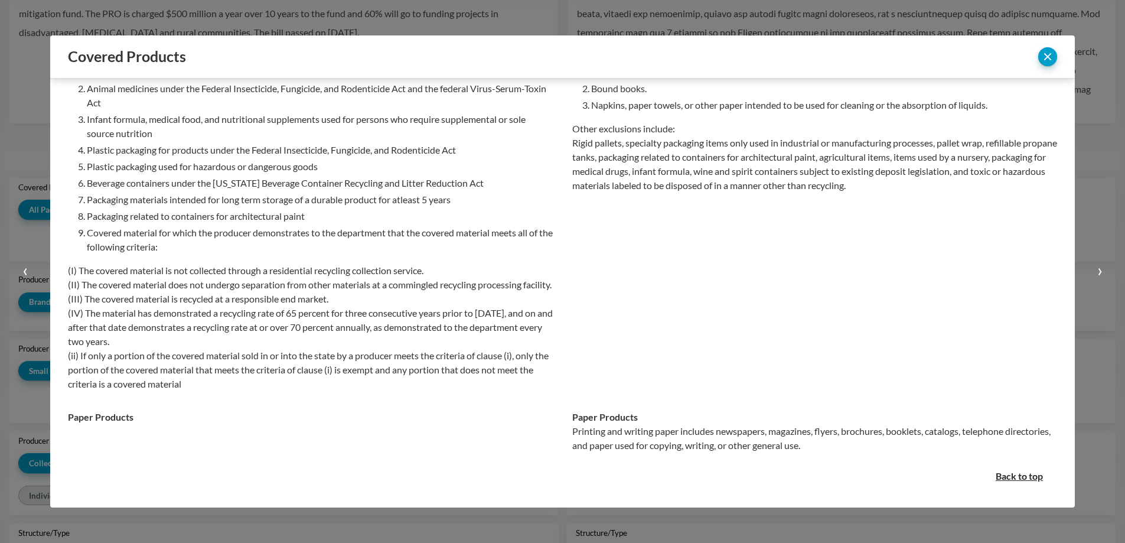
scroll to position [285, 0]
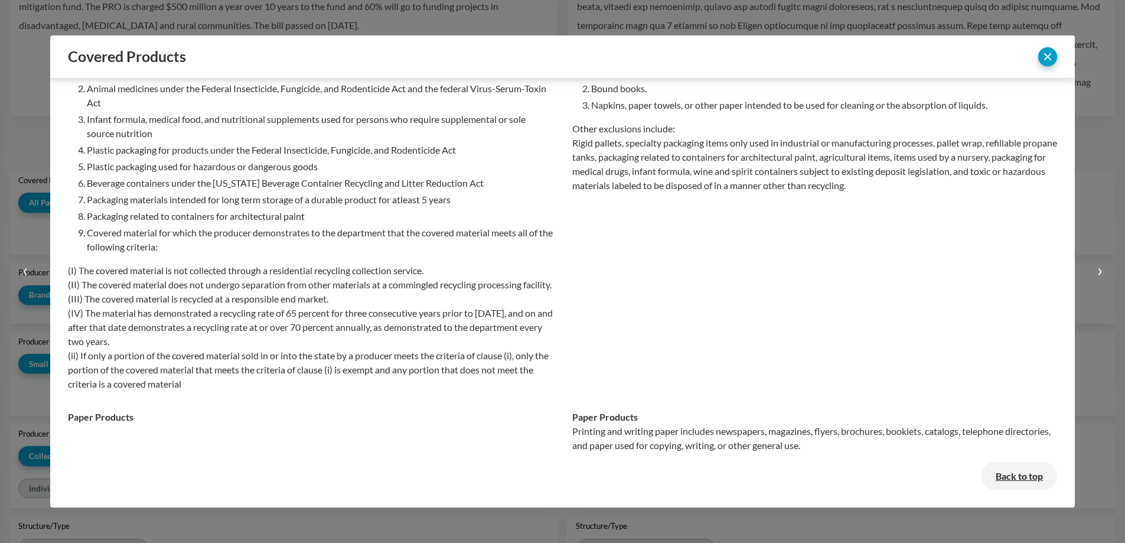
click at [1014, 474] on button "Back to top" at bounding box center [1019, 476] width 76 height 28
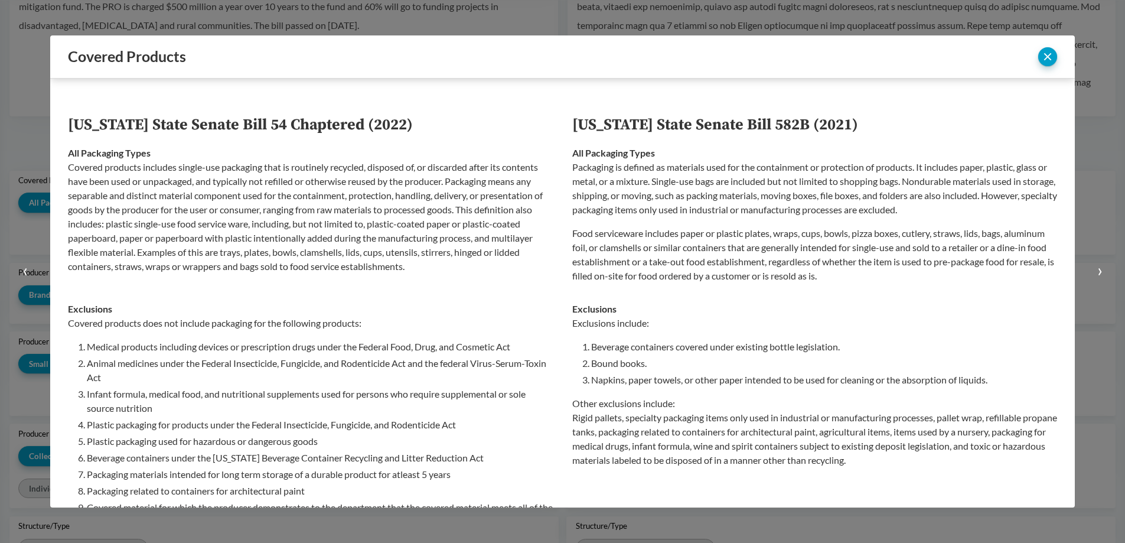
scroll to position [0, 0]
click at [1049, 54] on button "close" at bounding box center [1047, 56] width 19 height 19
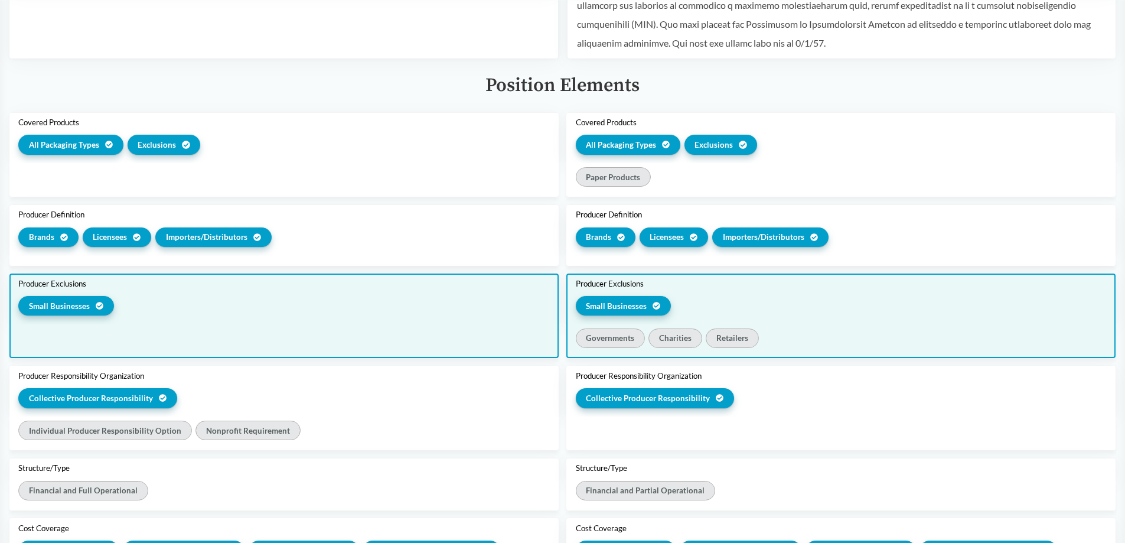
scroll to position [413, 0]
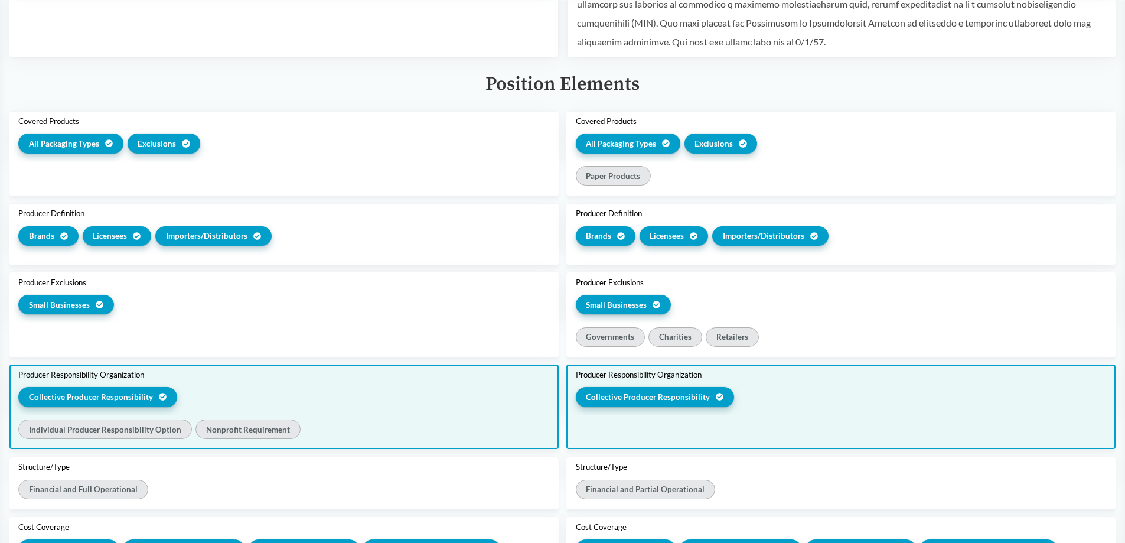
click at [70, 393] on span "Collective Producer Responsibility" at bounding box center [91, 397] width 124 height 12
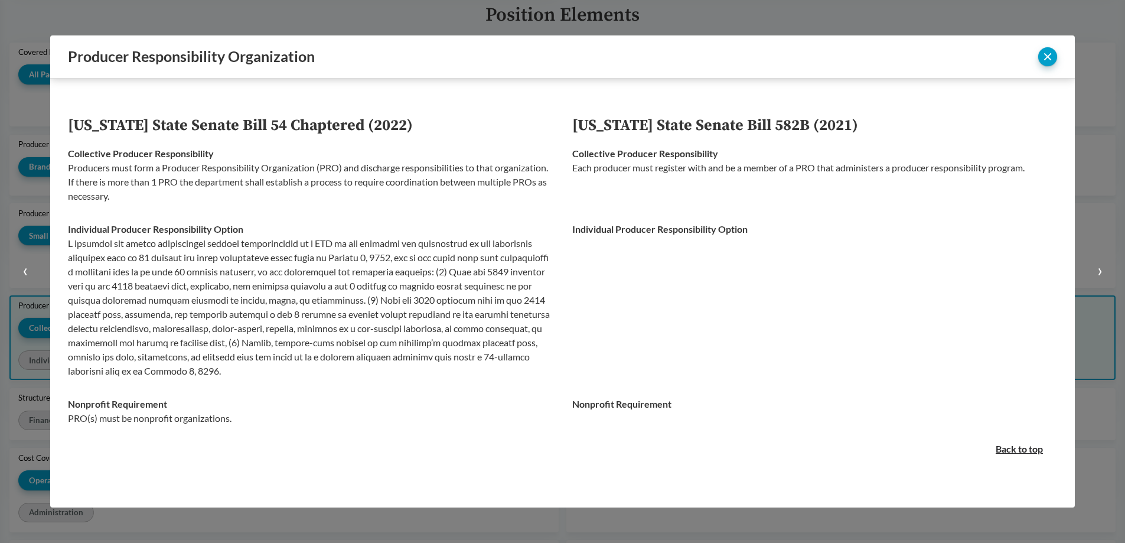
scroll to position [344, 0]
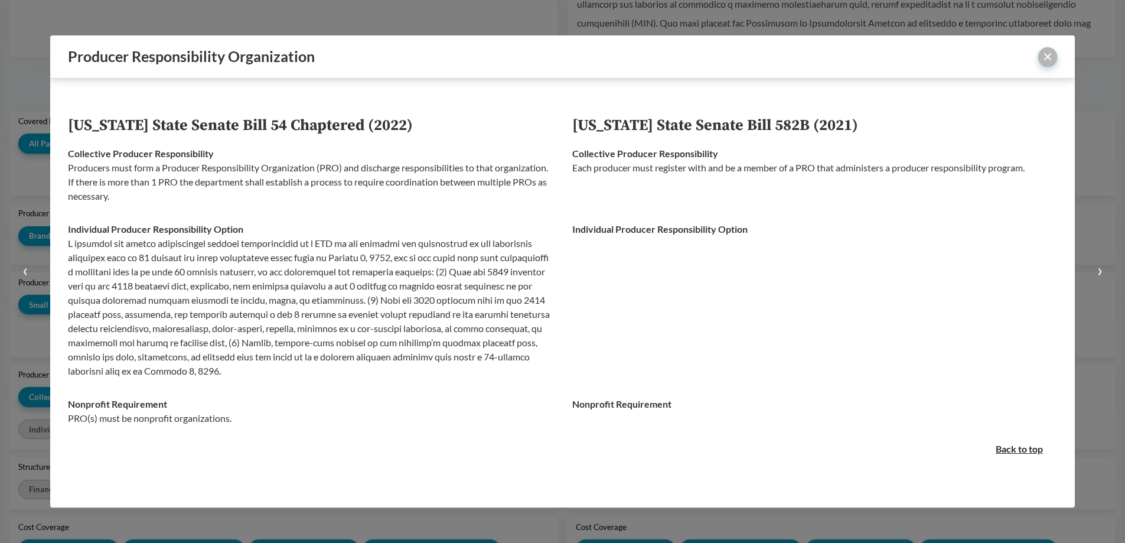
click at [1044, 57] on button "close" at bounding box center [1047, 56] width 19 height 19
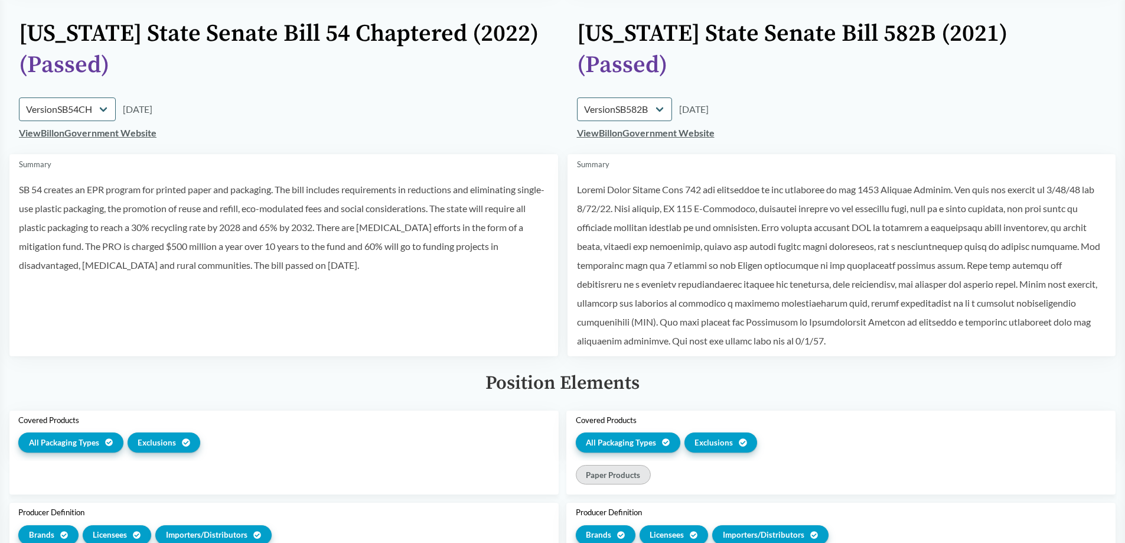
scroll to position [118, 0]
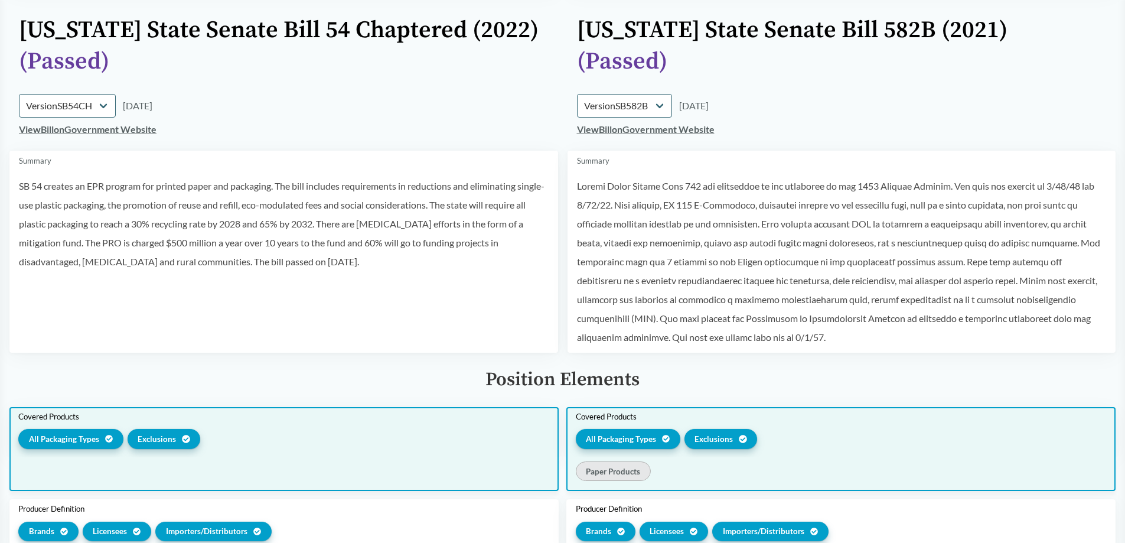
click at [610, 467] on div "Paper Products" at bounding box center [613, 470] width 75 height 19
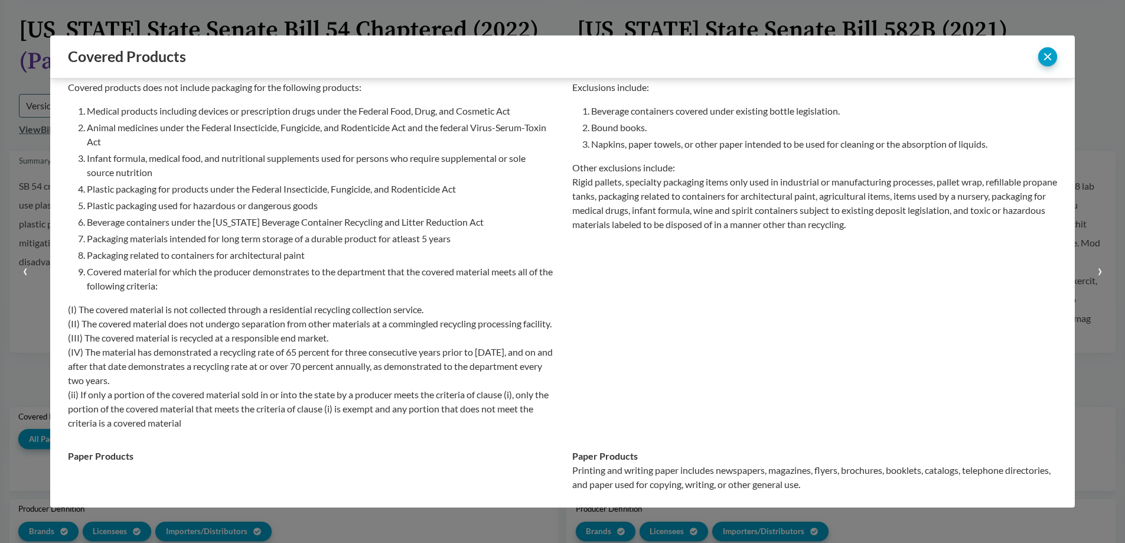
scroll to position [289, 0]
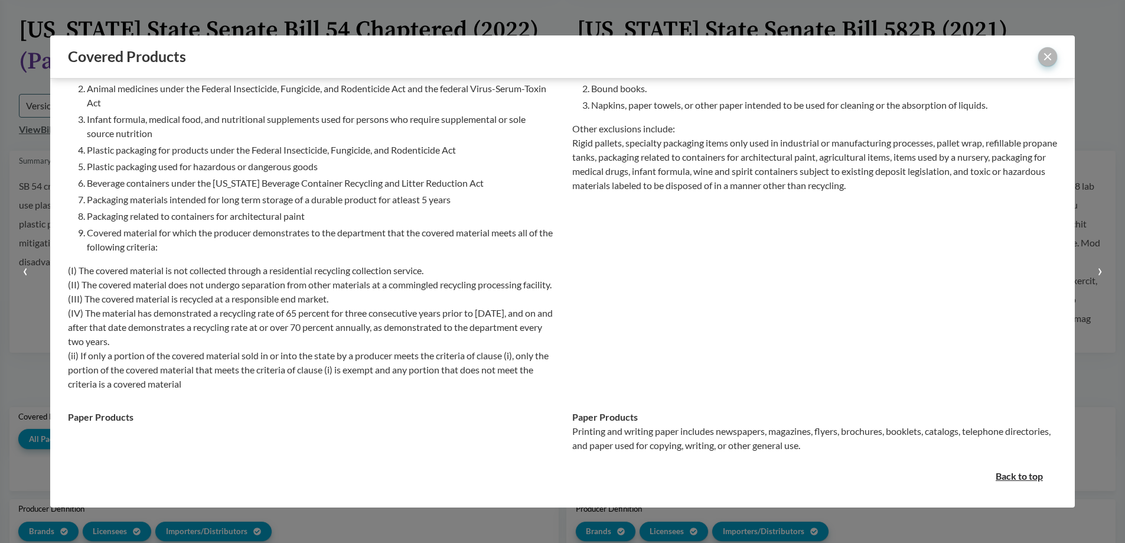
click at [1044, 54] on button "close" at bounding box center [1047, 56] width 19 height 19
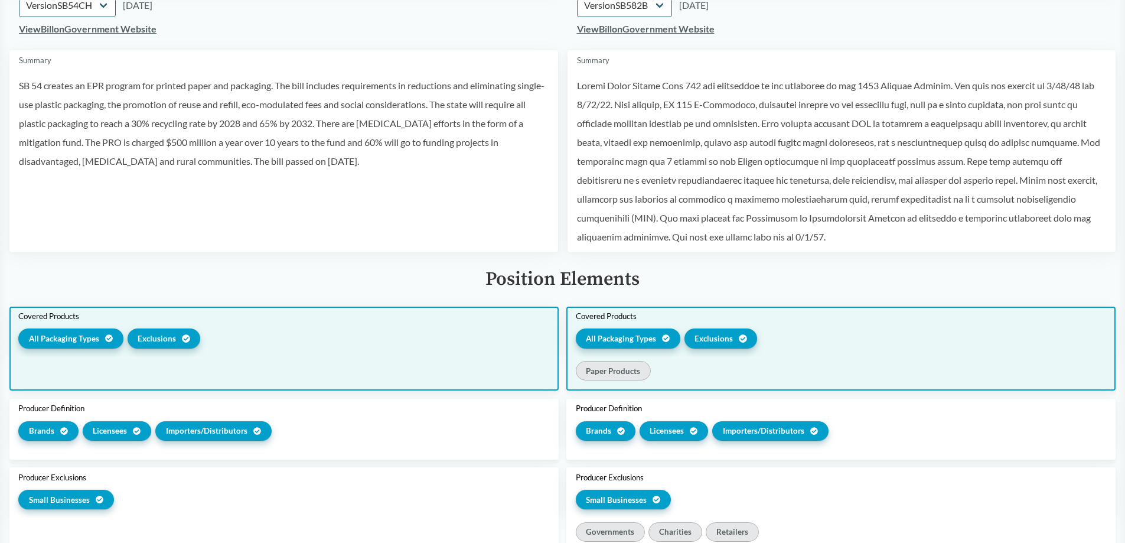
scroll to position [236, 0]
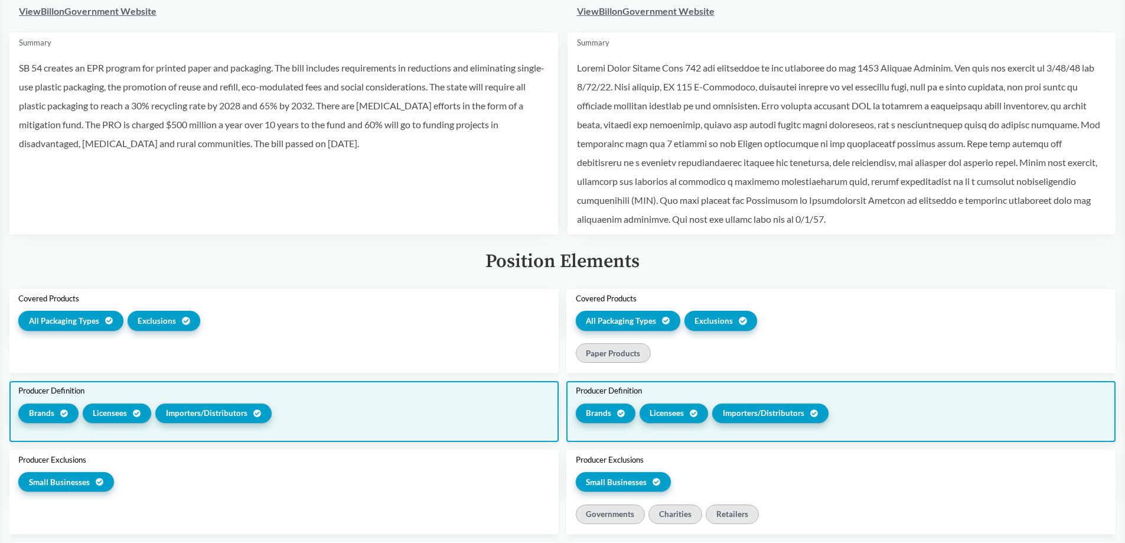
click at [769, 409] on span "Importers/​Distributors" at bounding box center [763, 413] width 81 height 12
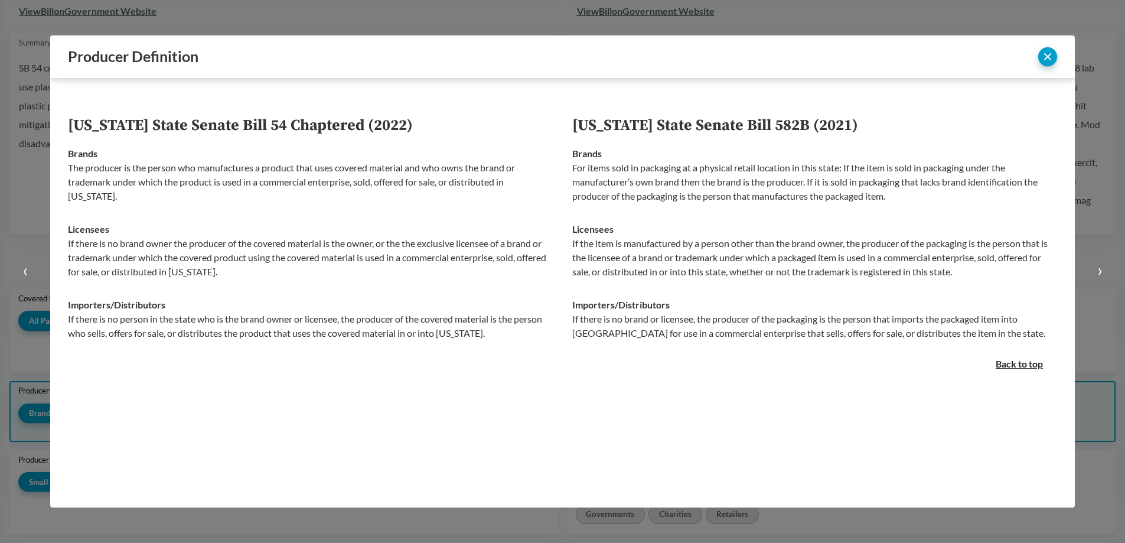
scroll to position [0, 0]
click at [1046, 57] on button "close" at bounding box center [1047, 56] width 19 height 19
